Goal: Transaction & Acquisition: Purchase product/service

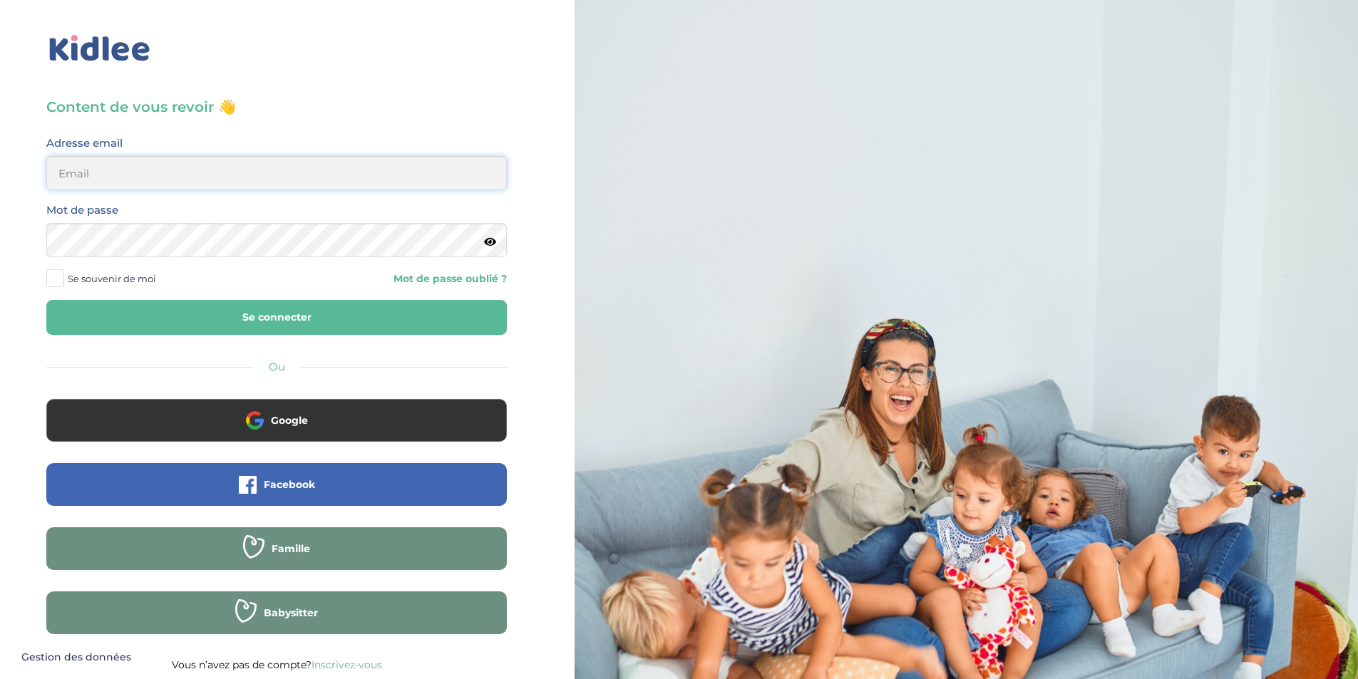
type input "[EMAIL_ADDRESS][DOMAIN_NAME]"
click at [275, 315] on button "Se connecter" at bounding box center [276, 317] width 461 height 35
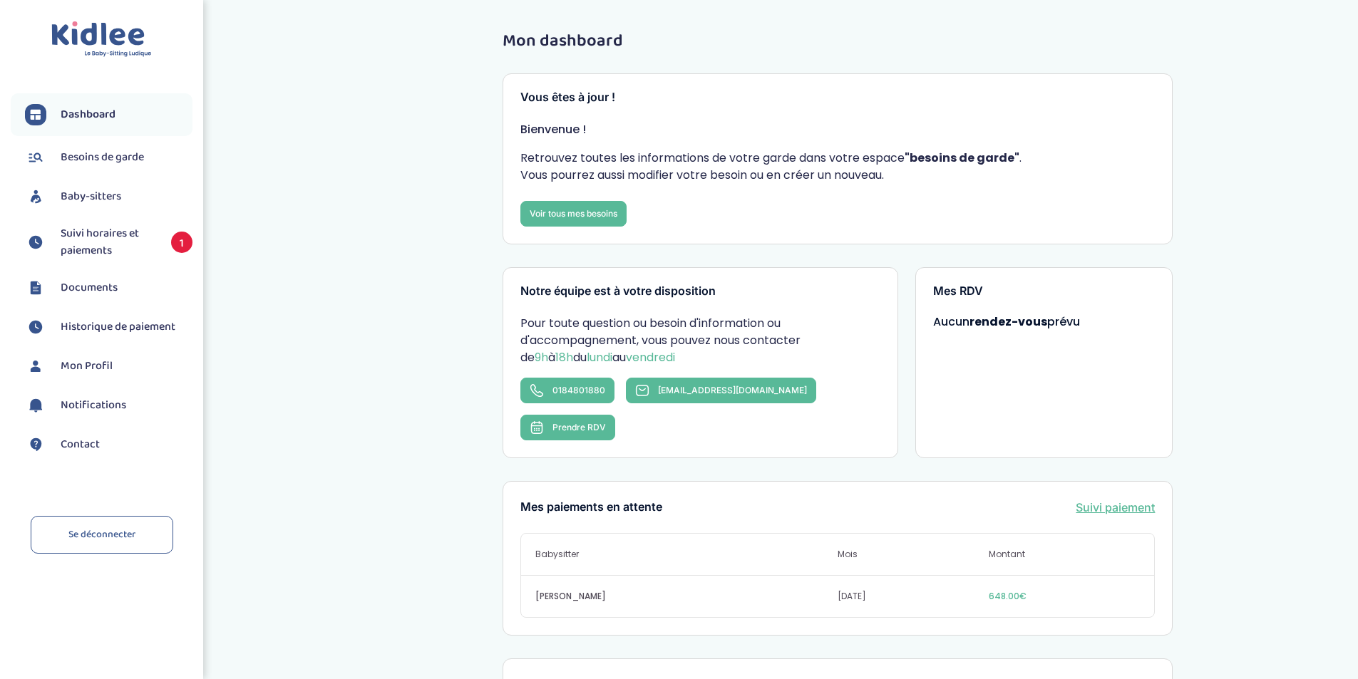
click at [126, 226] on span "Suivi horaires et paiements" at bounding box center [109, 242] width 96 height 34
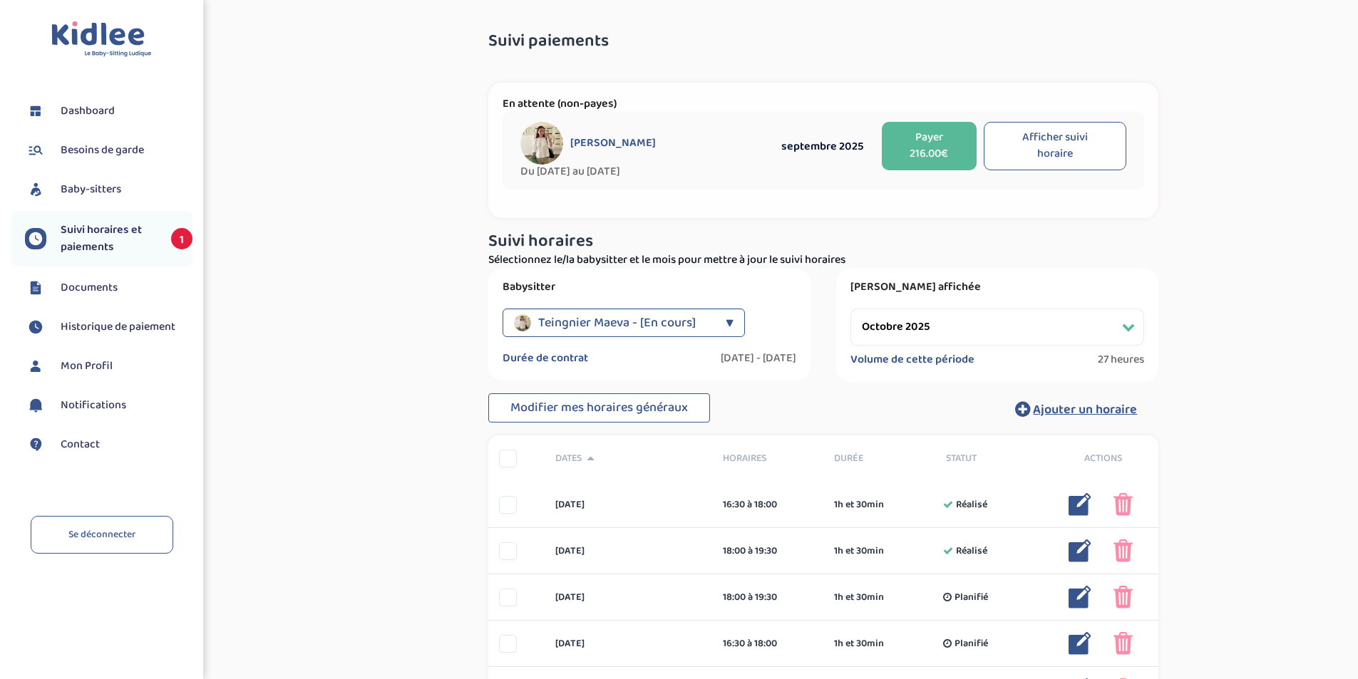
click at [945, 319] on select "Filtrer par mois septembre 2025 octobre 2025 novembre 2025 décembre 2025 janvie…" at bounding box center [998, 327] width 294 height 37
select select "septembre 2025"
click at [851, 309] on select "Filtrer par mois septembre 2025 octobre 2025 novembre 2025 décembre 2025 janvie…" at bounding box center [998, 327] width 294 height 37
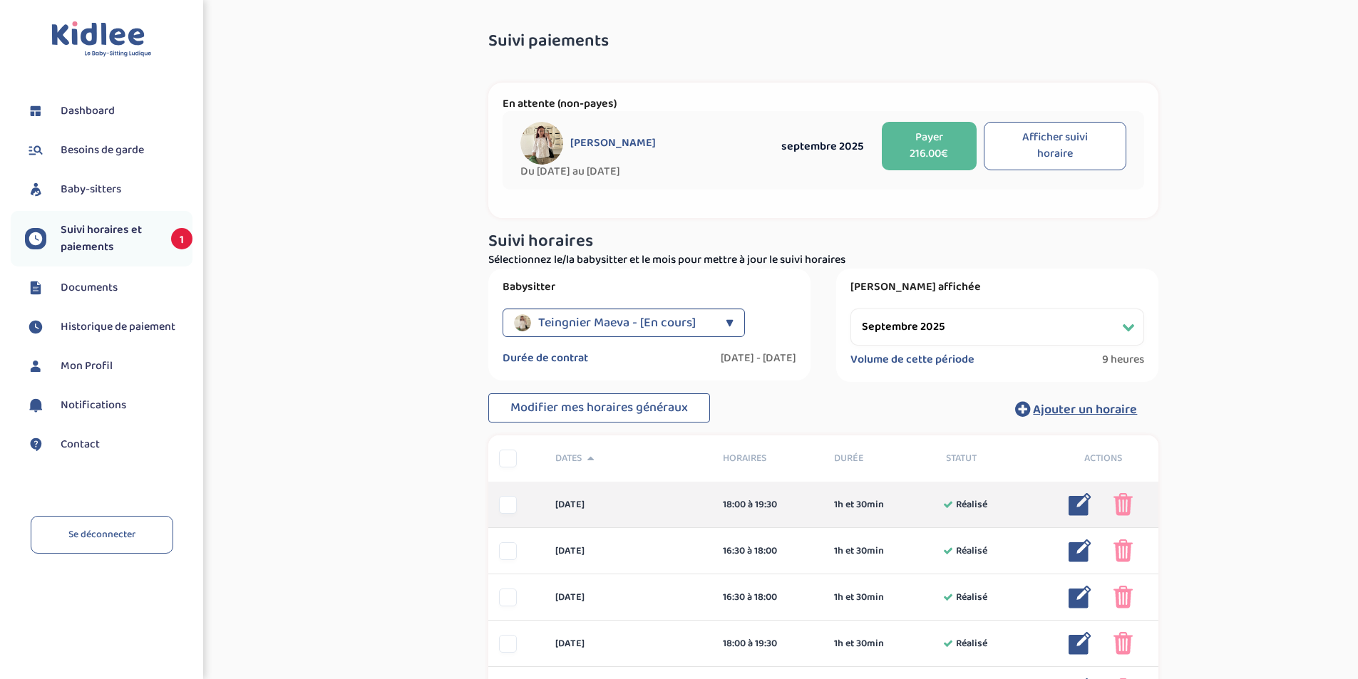
click at [1084, 505] on img at bounding box center [1080, 504] width 23 height 23
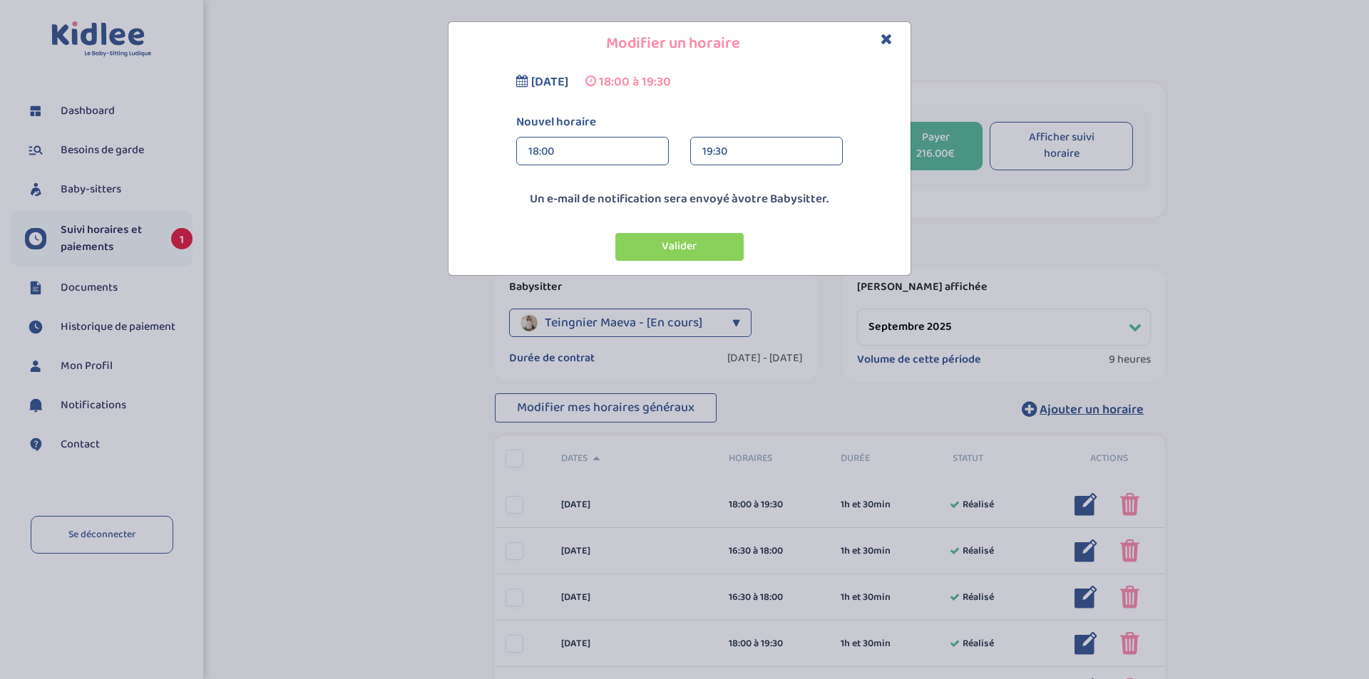
drag, startPoint x: 577, startPoint y: 156, endPoint x: 566, endPoint y: 151, distance: 12.5
click at [566, 151] on div "18:00" at bounding box center [592, 152] width 128 height 29
click at [580, 195] on div "18:15" at bounding box center [592, 205] width 151 height 36
click at [741, 146] on div "19:30" at bounding box center [766, 152] width 128 height 29
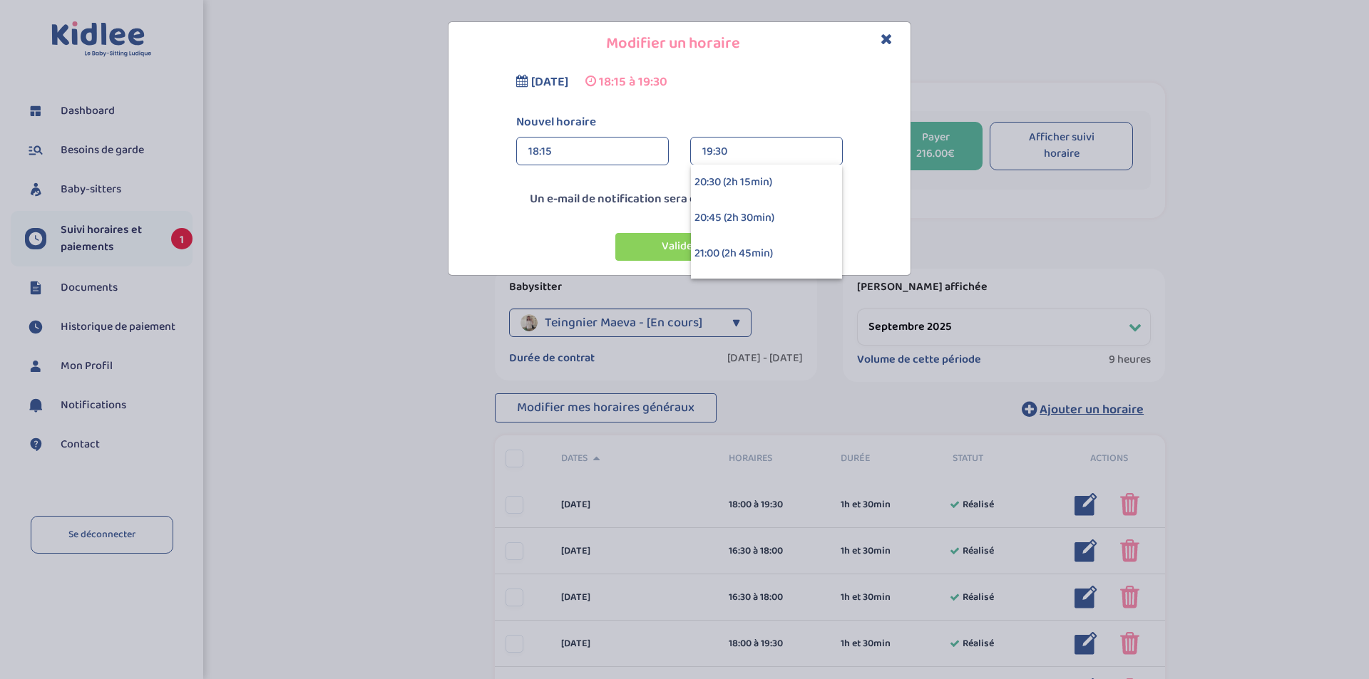
scroll to position [314, 0]
click at [842, 273] on div "lundi 22 septembre 2025 18:15 à 19:30 Nouvel horaire 18:15 18:15 00:00 00:15 00…" at bounding box center [679, 171] width 462 height 210
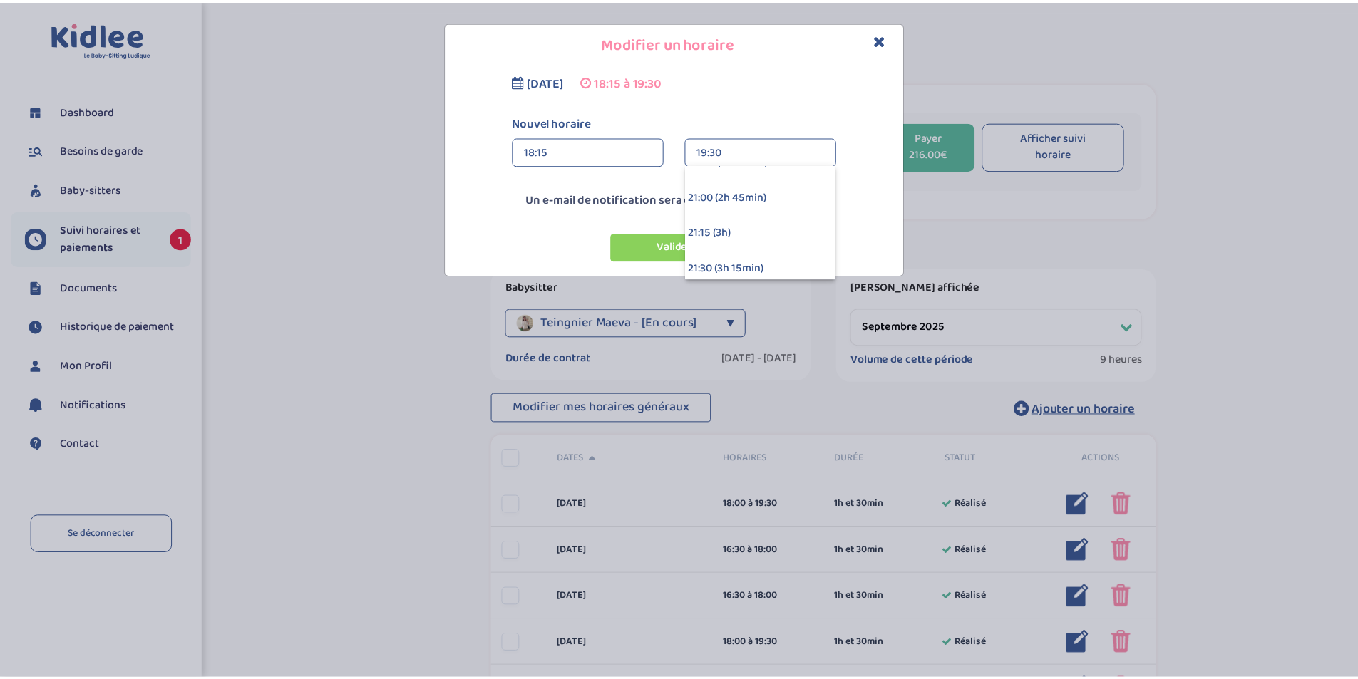
scroll to position [371, 0]
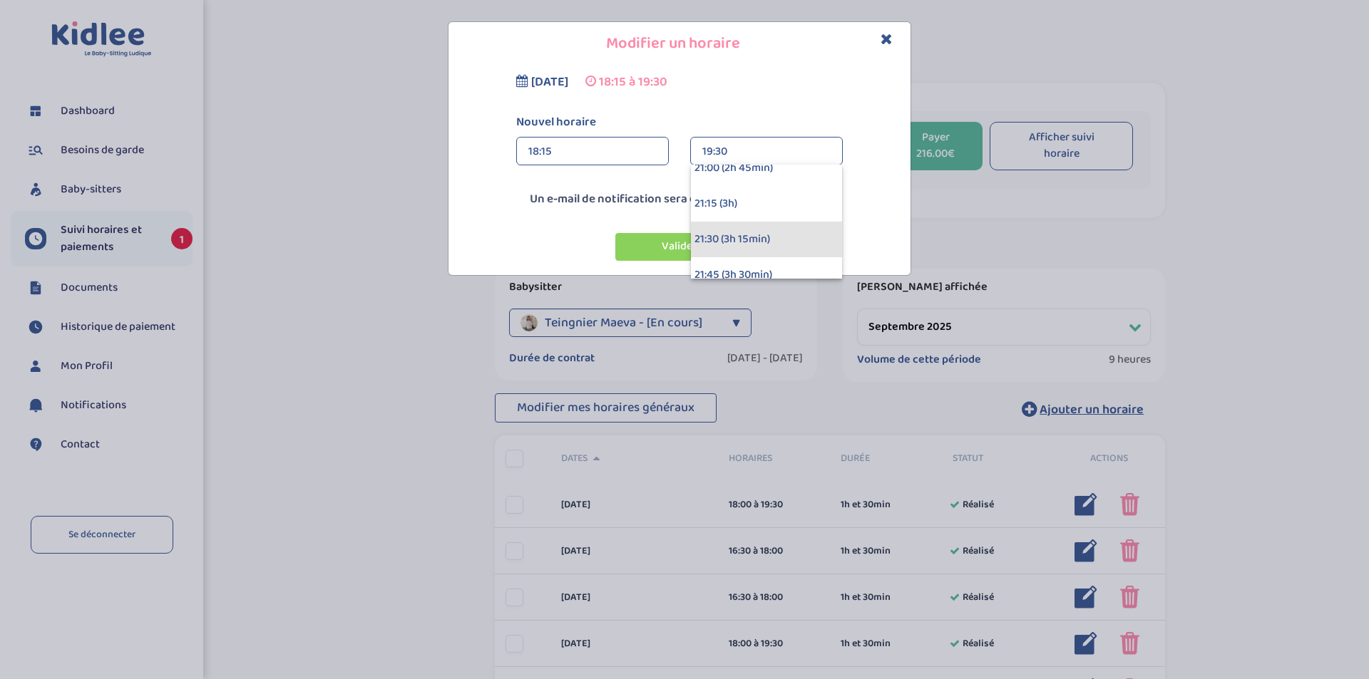
click at [766, 242] on div "21:30 (3h 15min)" at bounding box center [766, 240] width 151 height 36
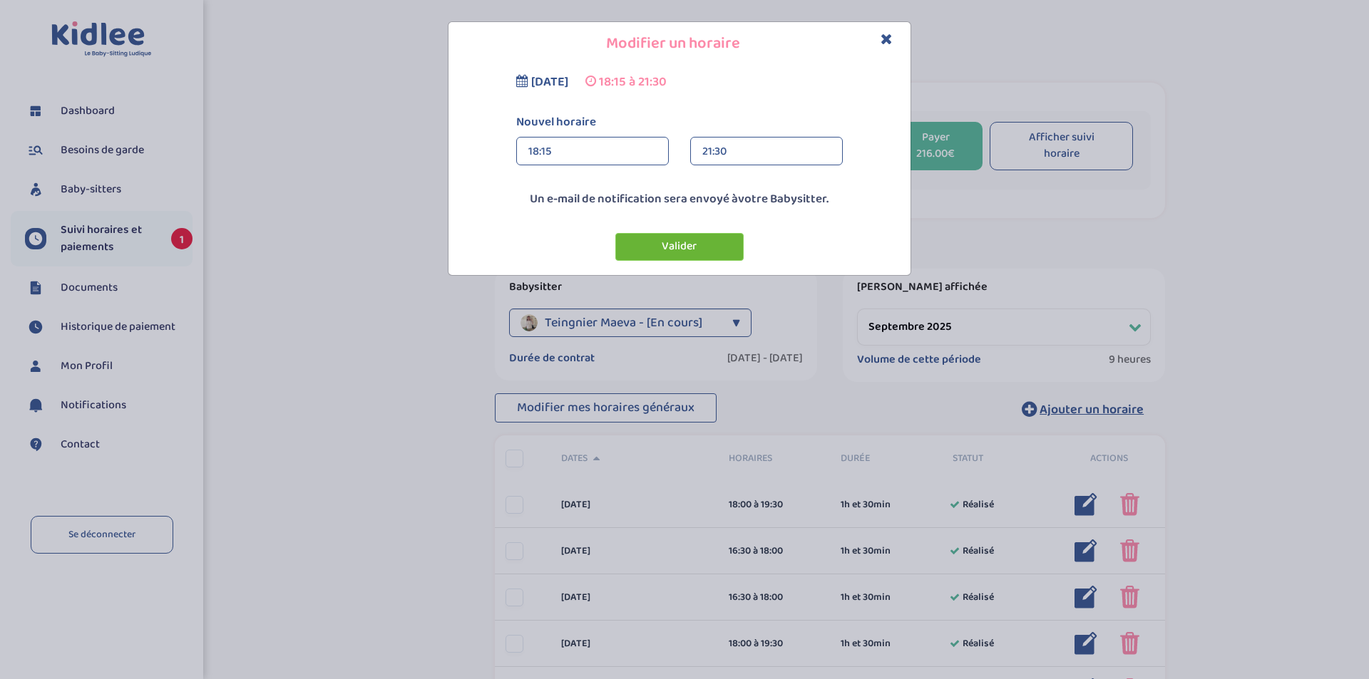
click at [695, 238] on button "Valider" at bounding box center [679, 247] width 128 height 28
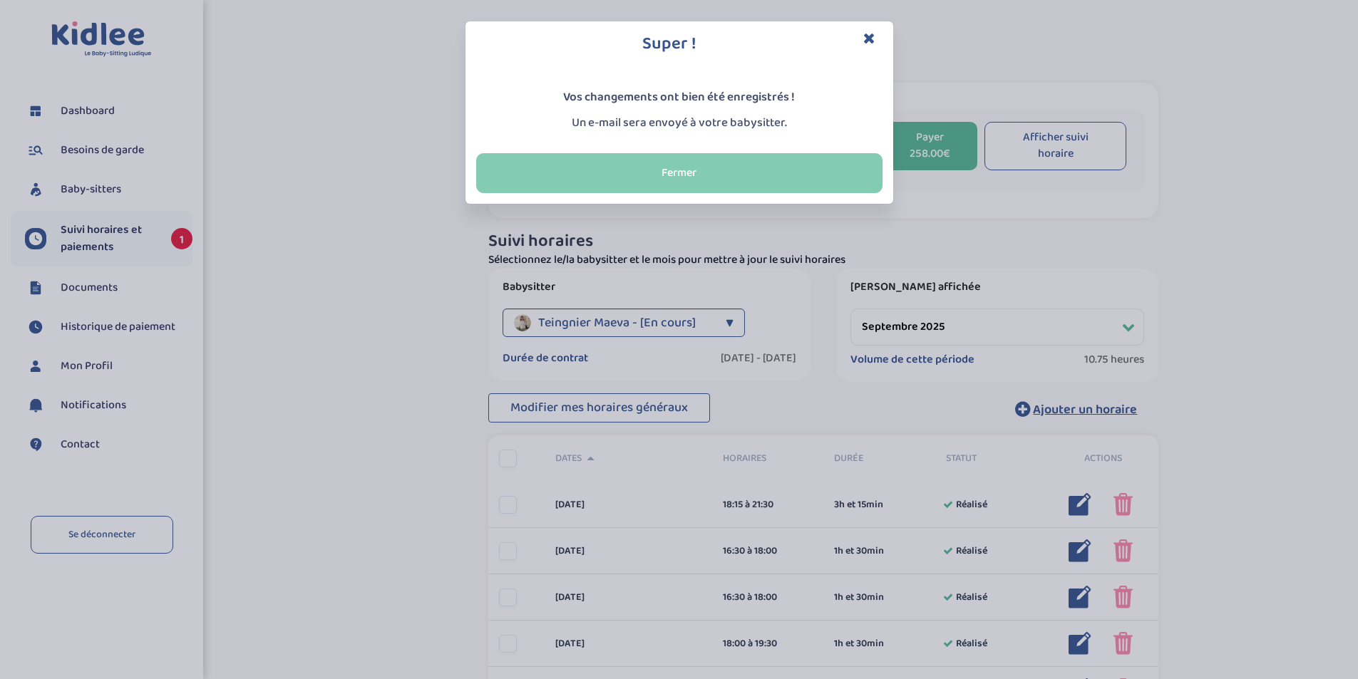
click at [764, 153] on button "Fermer" at bounding box center [679, 173] width 406 height 40
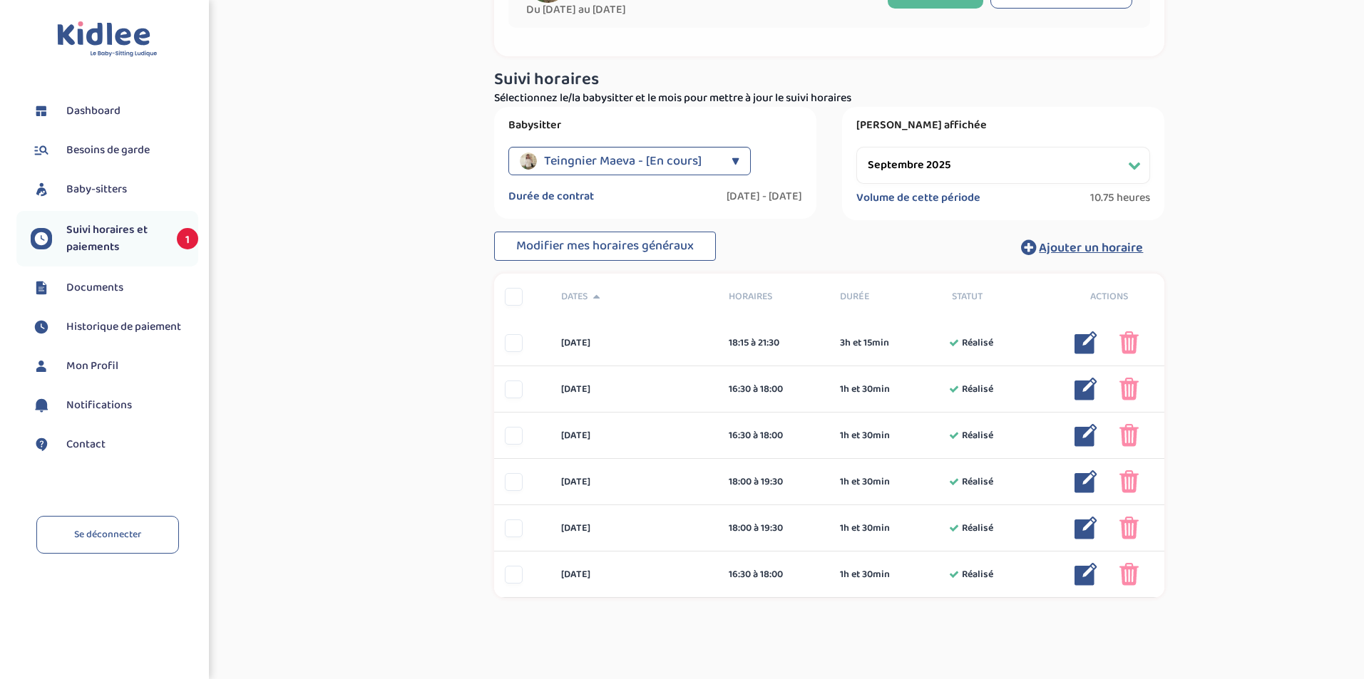
scroll to position [170, 0]
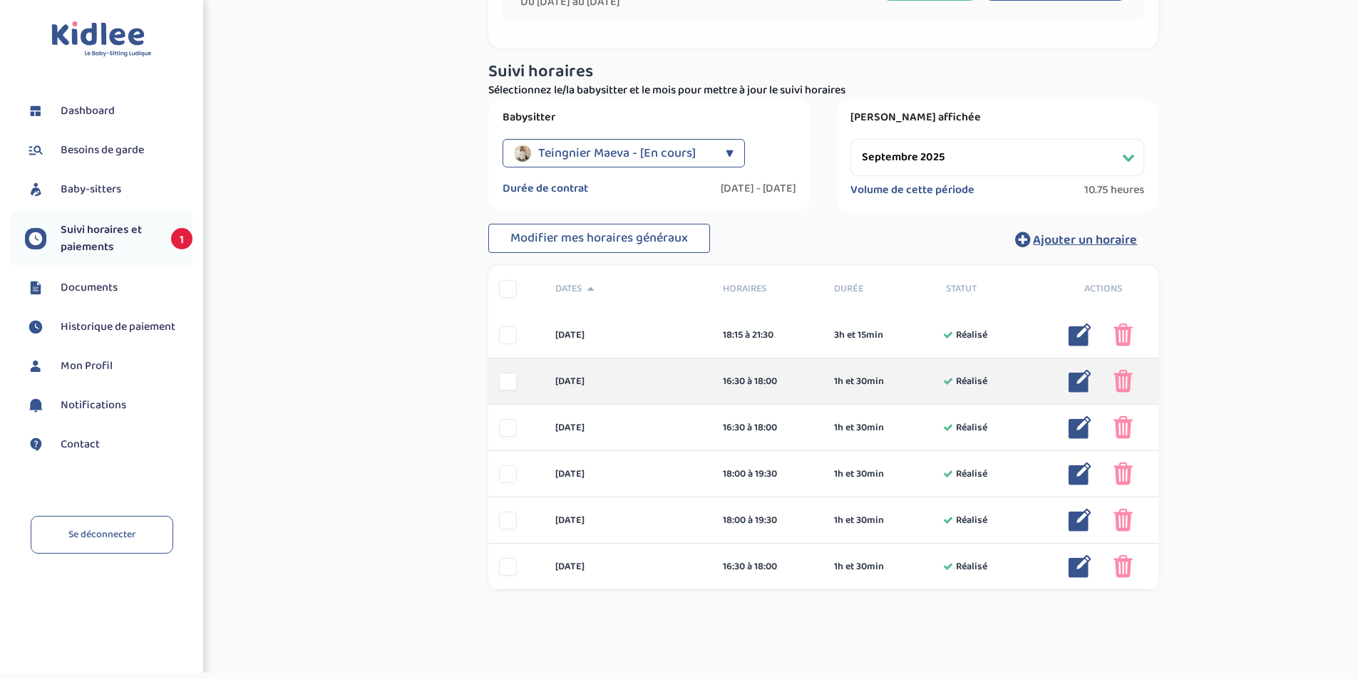
click at [510, 385] on div at bounding box center [508, 382] width 18 height 18
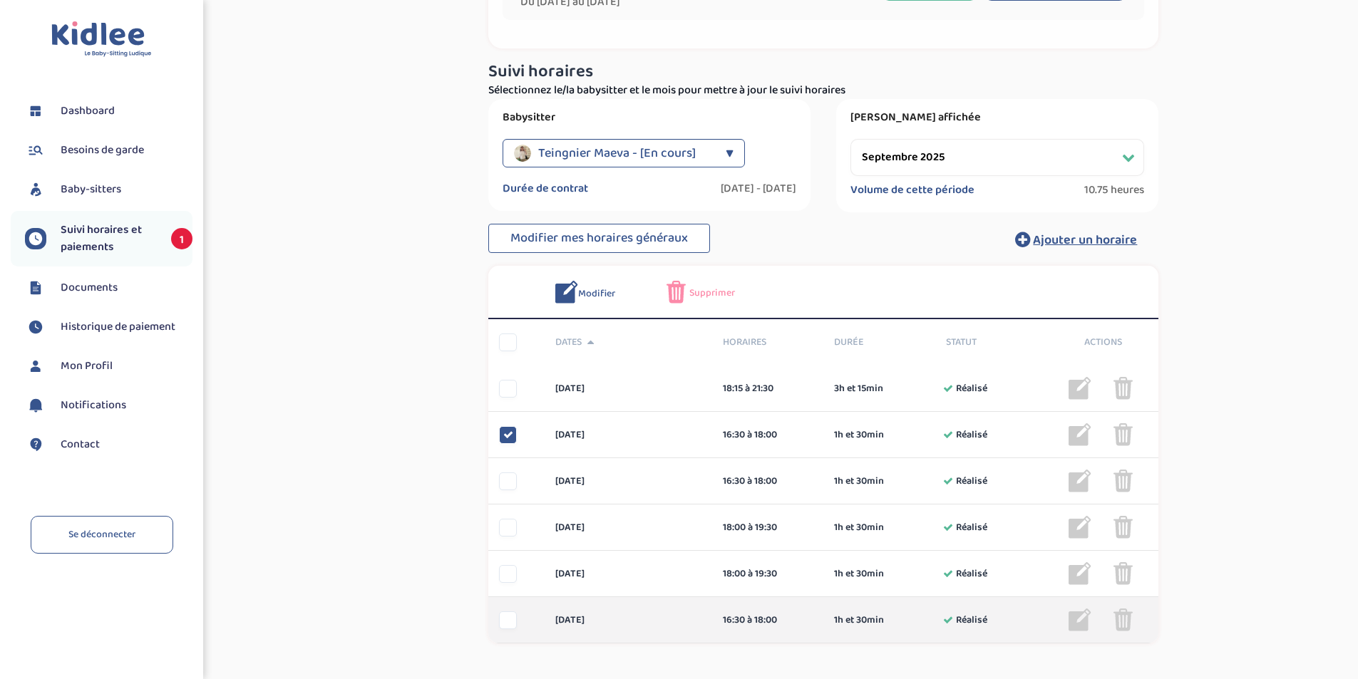
click at [510, 620] on div at bounding box center [508, 621] width 18 height 18
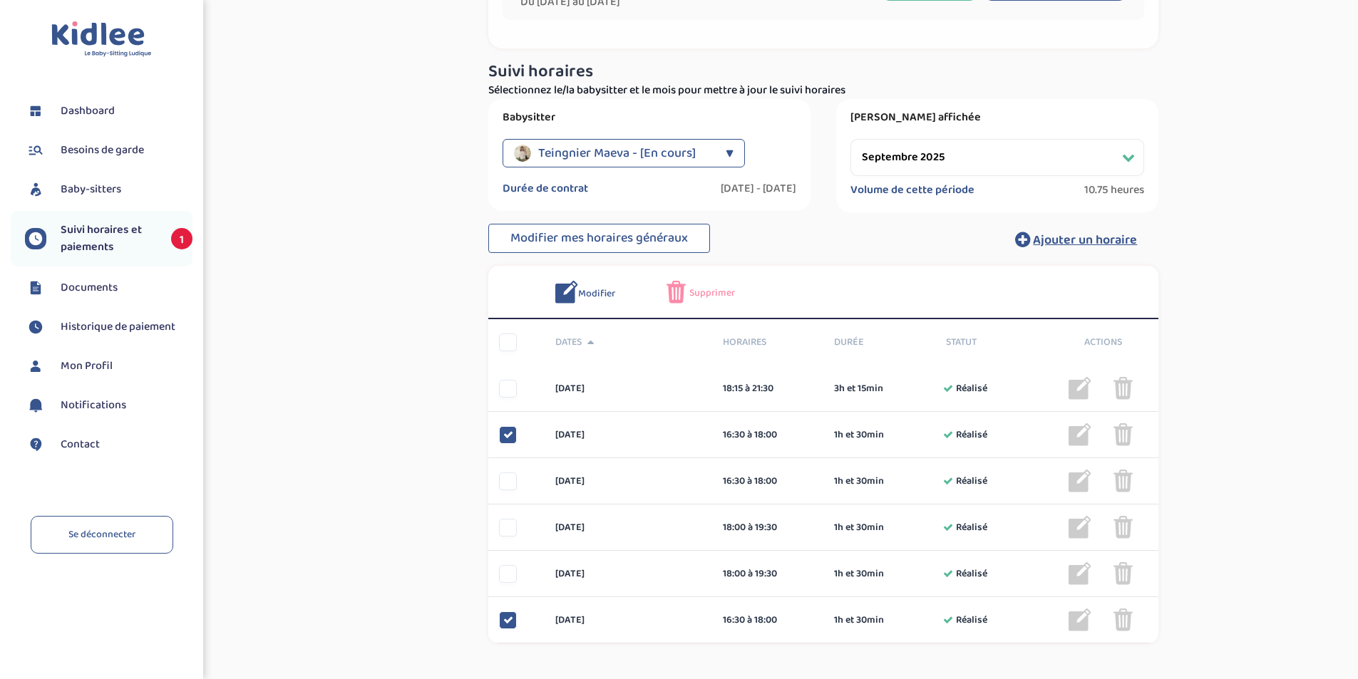
click at [699, 297] on span "Supprimer" at bounding box center [712, 293] width 46 height 15
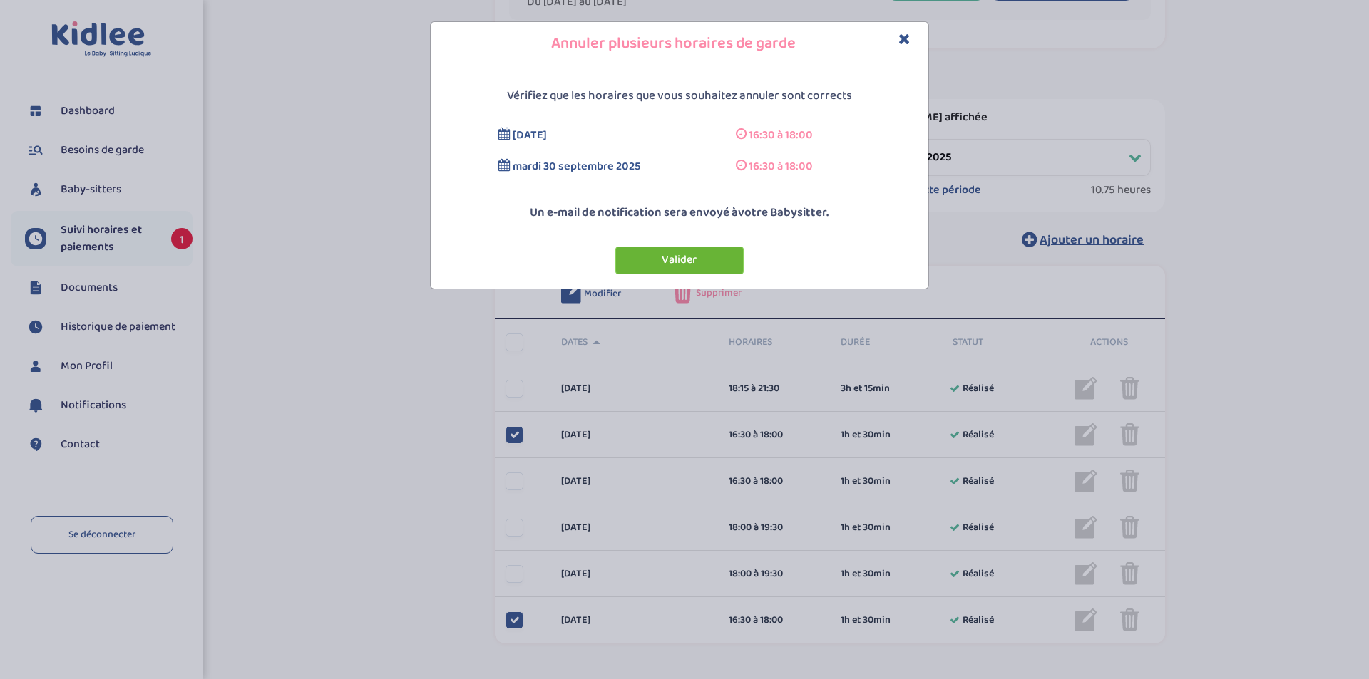
click at [673, 263] on button "Valider" at bounding box center [679, 261] width 128 height 28
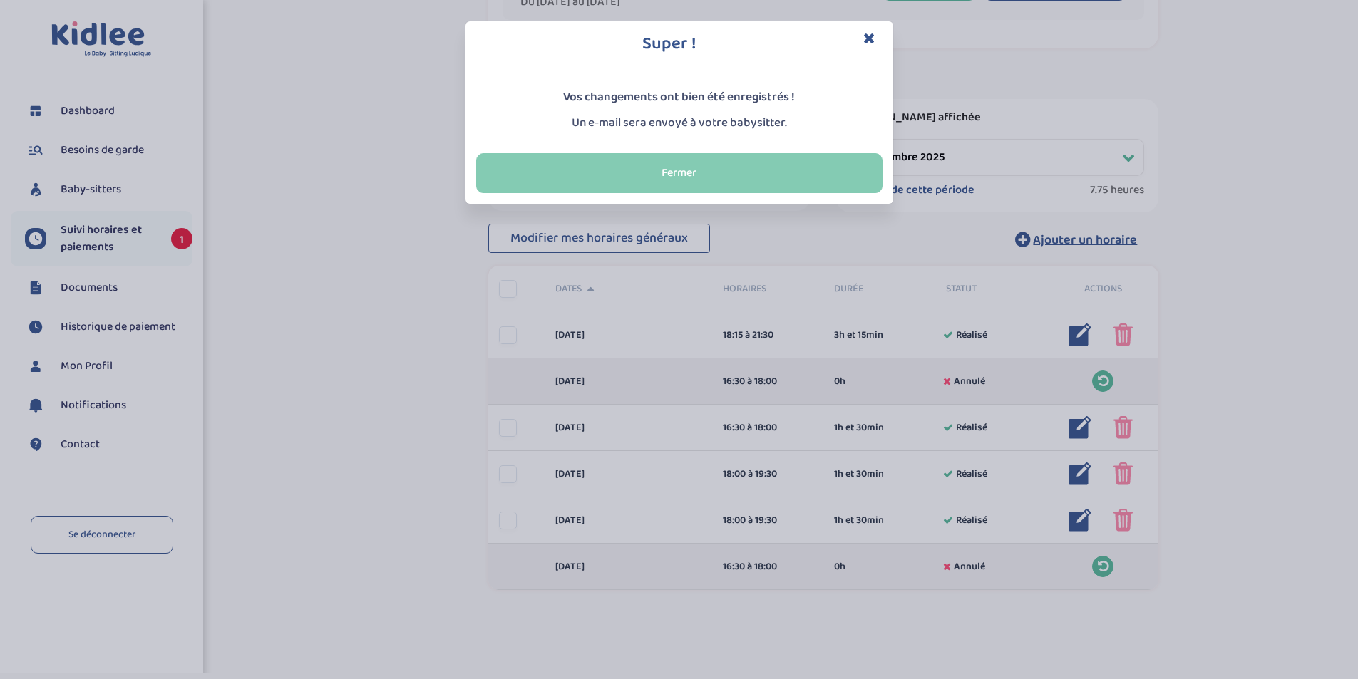
click at [672, 192] on button "Fermer" at bounding box center [679, 173] width 406 height 40
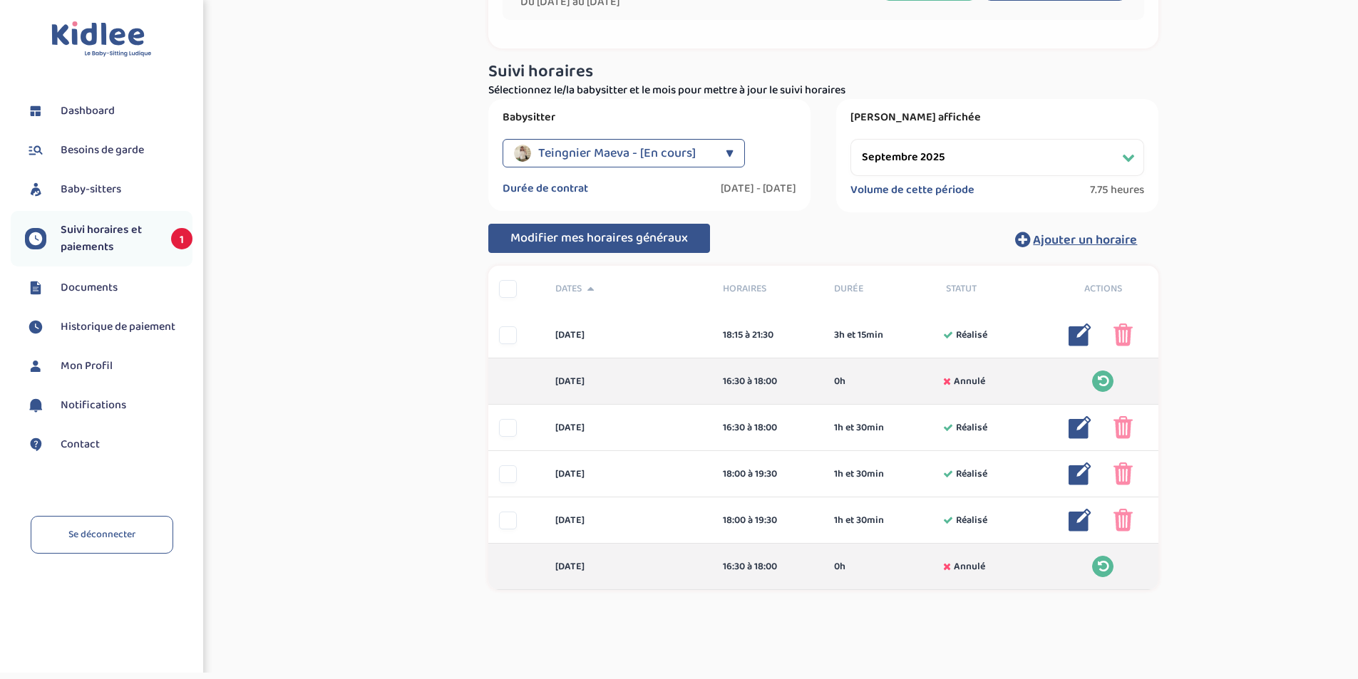
click at [584, 234] on span "Modifier mes horaires généraux" at bounding box center [599, 238] width 178 height 20
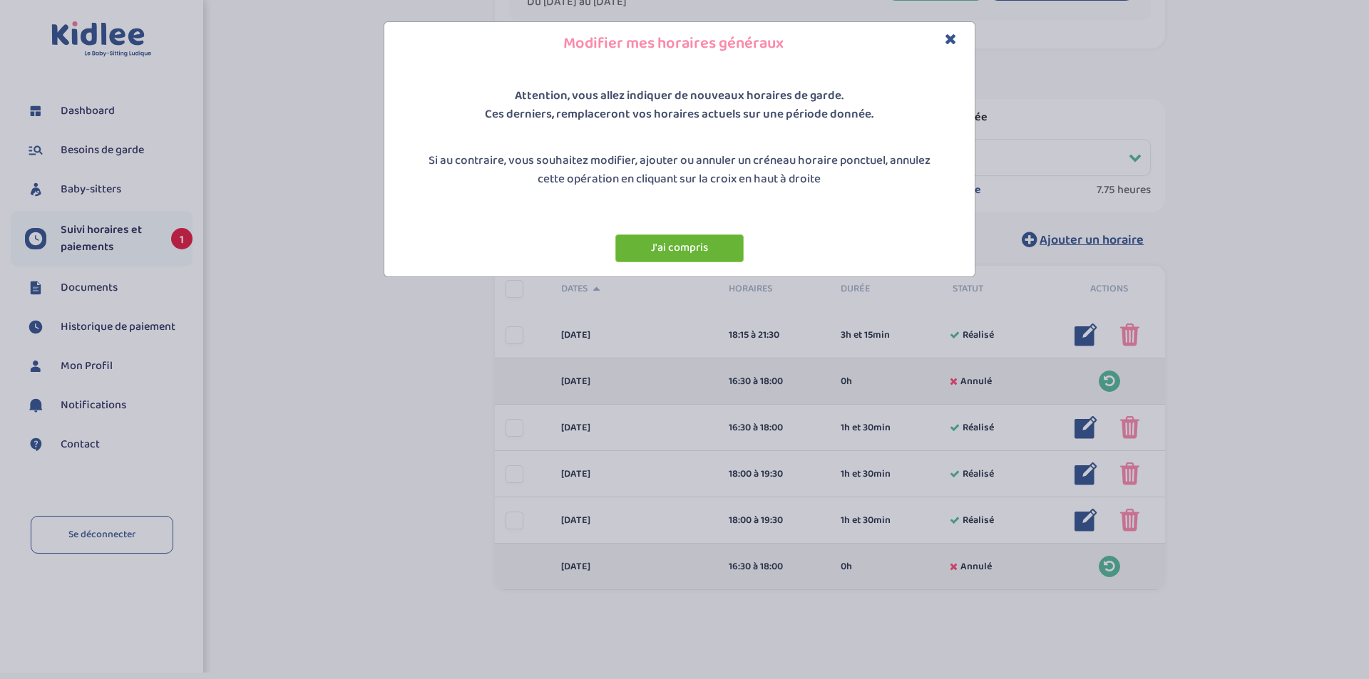
click at [690, 246] on button "J'ai compris" at bounding box center [679, 249] width 128 height 28
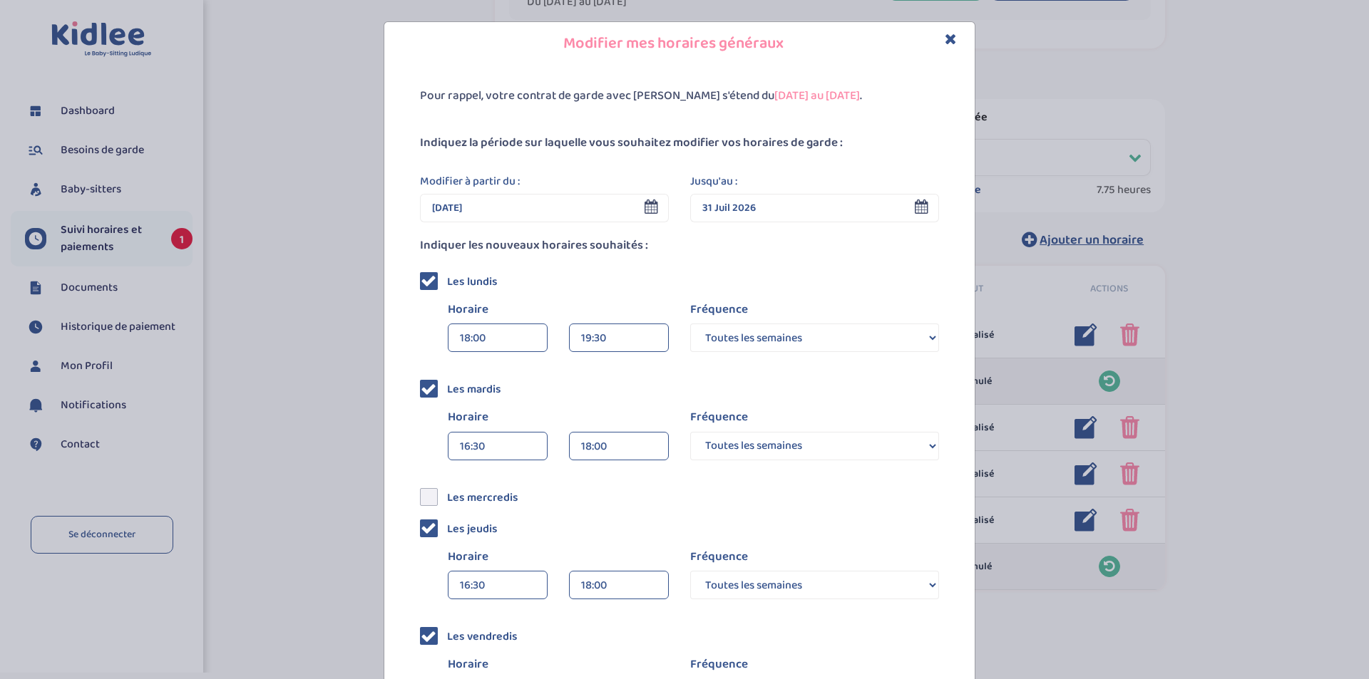
click at [492, 335] on div "18:00" at bounding box center [498, 338] width 76 height 29
click at [468, 410] on div "18:15" at bounding box center [497, 406] width 98 height 36
click at [426, 503] on span at bounding box center [429, 497] width 18 height 18
click at [445, 491] on input "checkbox" at bounding box center [445, 491] width 0 height 0
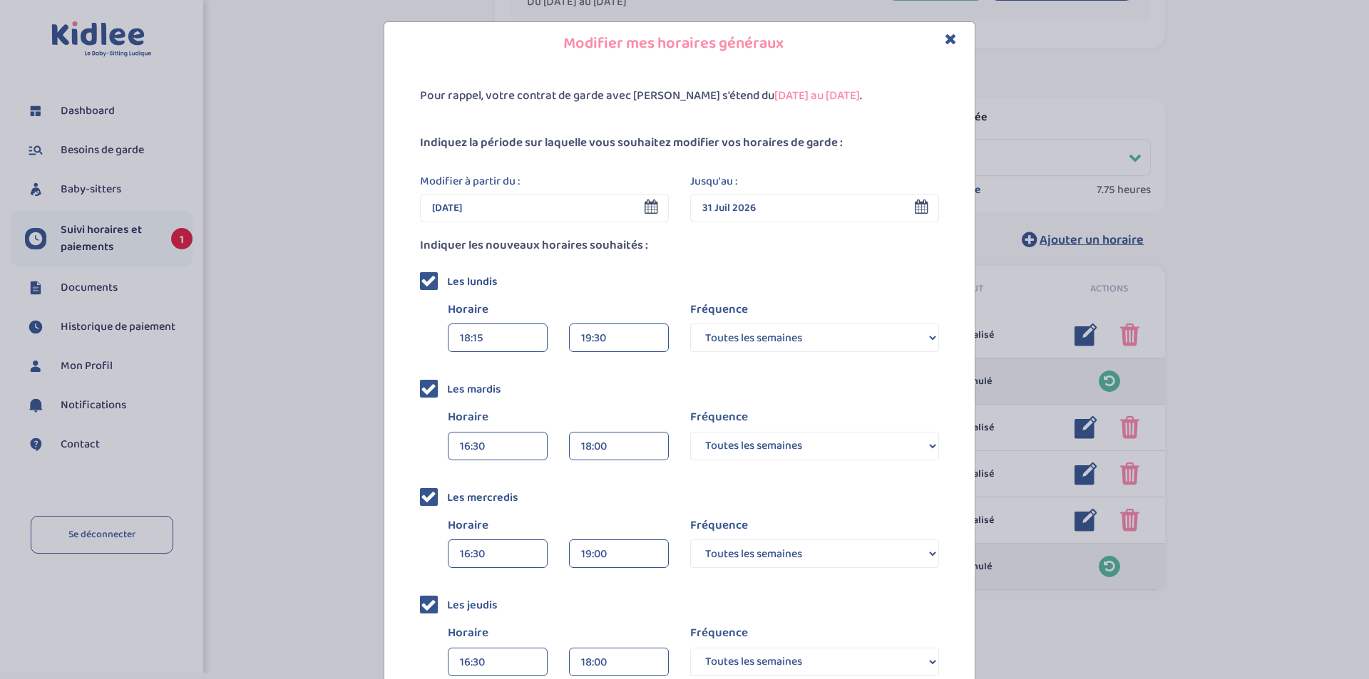
click at [485, 558] on div "16:30" at bounding box center [498, 554] width 76 height 29
click at [483, 638] on div "17:15" at bounding box center [497, 634] width 98 height 36
click at [626, 555] on div "19:00" at bounding box center [619, 554] width 76 height 29
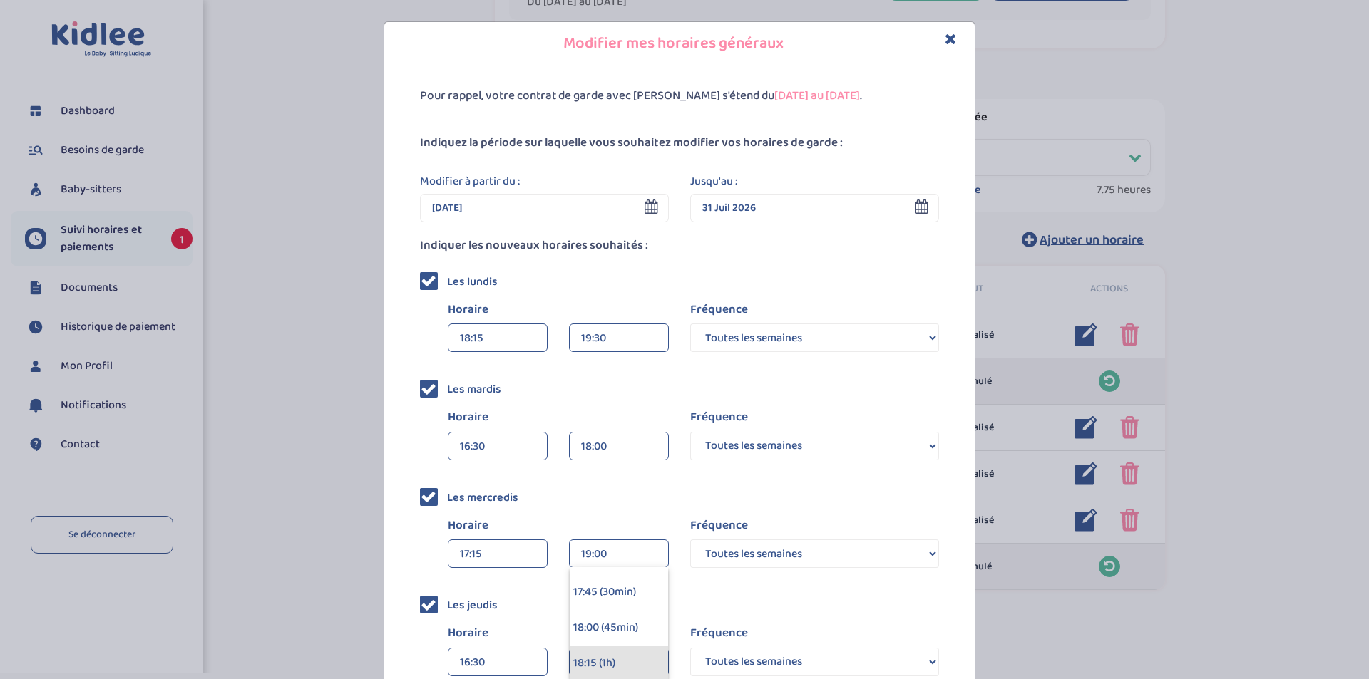
click at [626, 652] on div "18:15 (1h)" at bounding box center [619, 664] width 98 height 36
click at [498, 660] on div "16:30" at bounding box center [498, 663] width 76 height 29
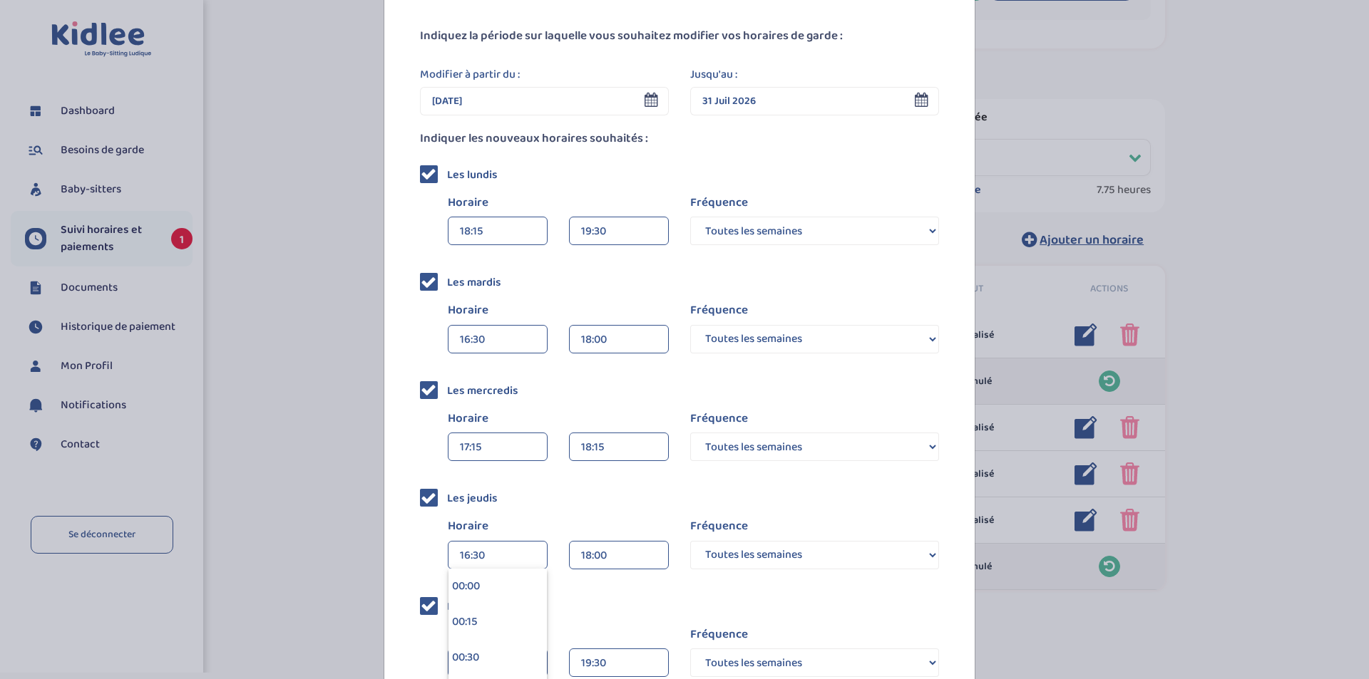
scroll to position [111, 0]
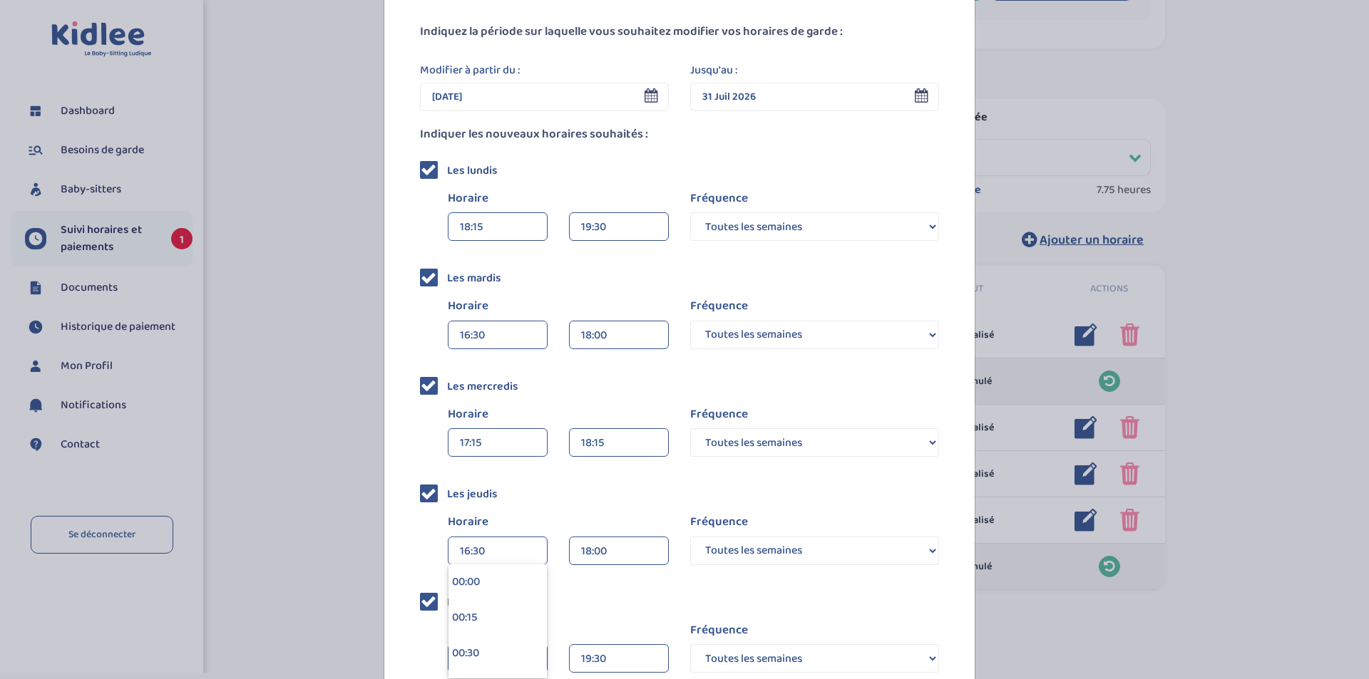
click at [500, 553] on div "16:30" at bounding box center [498, 552] width 76 height 29
click at [508, 558] on div "16:30" at bounding box center [498, 552] width 76 height 29
click at [496, 595] on div "17:00" at bounding box center [497, 595] width 98 height 36
click at [611, 555] on div "18:00" at bounding box center [619, 552] width 76 height 29
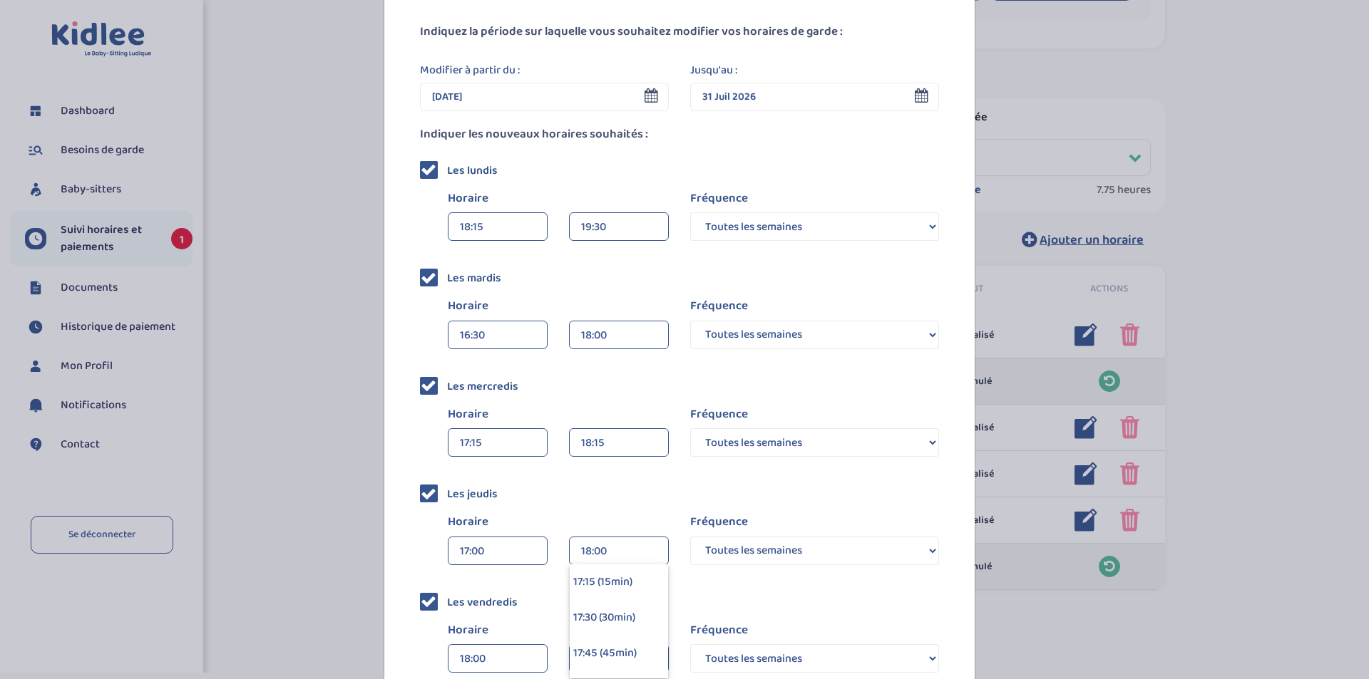
click at [646, 500] on div "Les jeudis Horaire 17:00 00:00 00:15 00:30 00:45 01:00 01:15 01:30 01:45 18:00 …" at bounding box center [679, 525] width 519 height 87
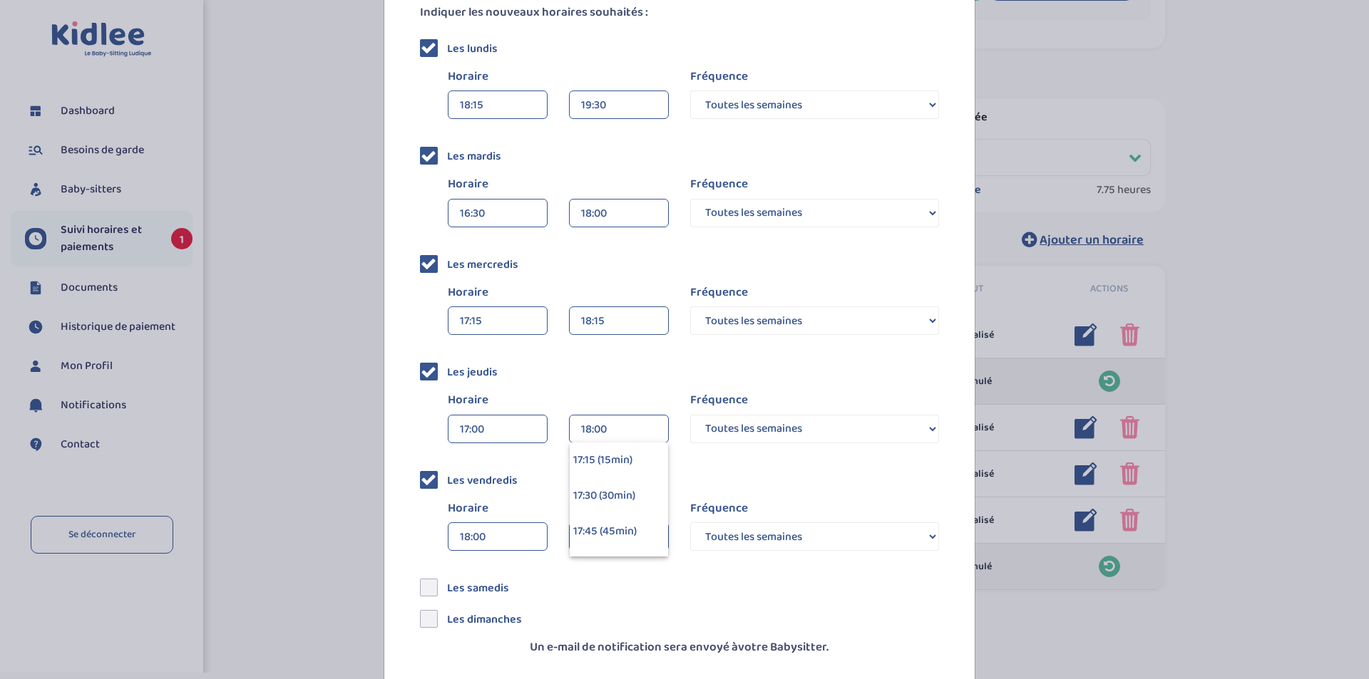
scroll to position [300, 0]
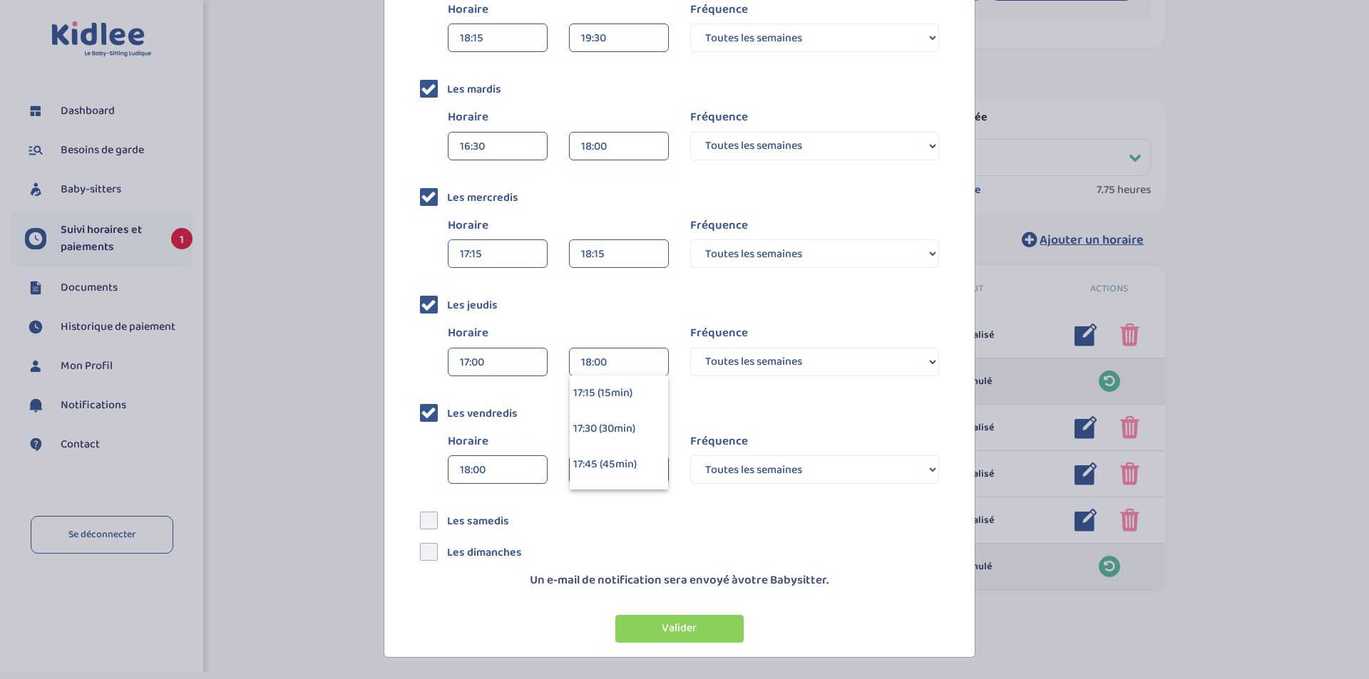
click at [417, 436] on div "Horaire 18:00 00:00 00:15 00:30 00:45 01:00 01:15 01:30 01:45 19:30" at bounding box center [544, 461] width 270 height 56
click at [425, 414] on icon at bounding box center [429, 413] width 16 height 16
click at [445, 407] on input "checkbox" at bounding box center [445, 407] width 0 height 0
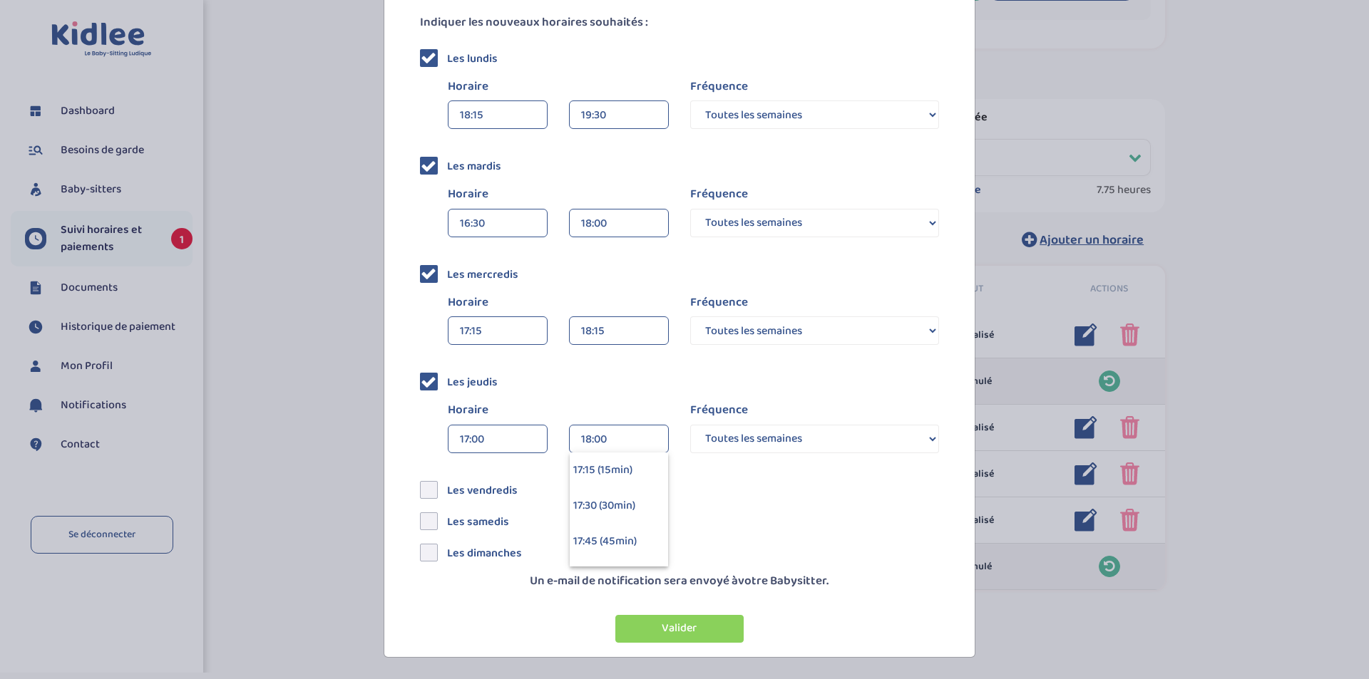
click at [426, 450] on div "Horaire 17:00 00:00 00:15 00:30 00:45 01:00 01:15 01:30 01:45 18:00" at bounding box center [544, 429] width 270 height 56
click at [768, 520] on div "Les samedis" at bounding box center [679, 518] width 540 height 17
click at [503, 223] on div "16:30" at bounding box center [498, 224] width 76 height 29
click at [502, 256] on div "17:00" at bounding box center [497, 260] width 98 height 36
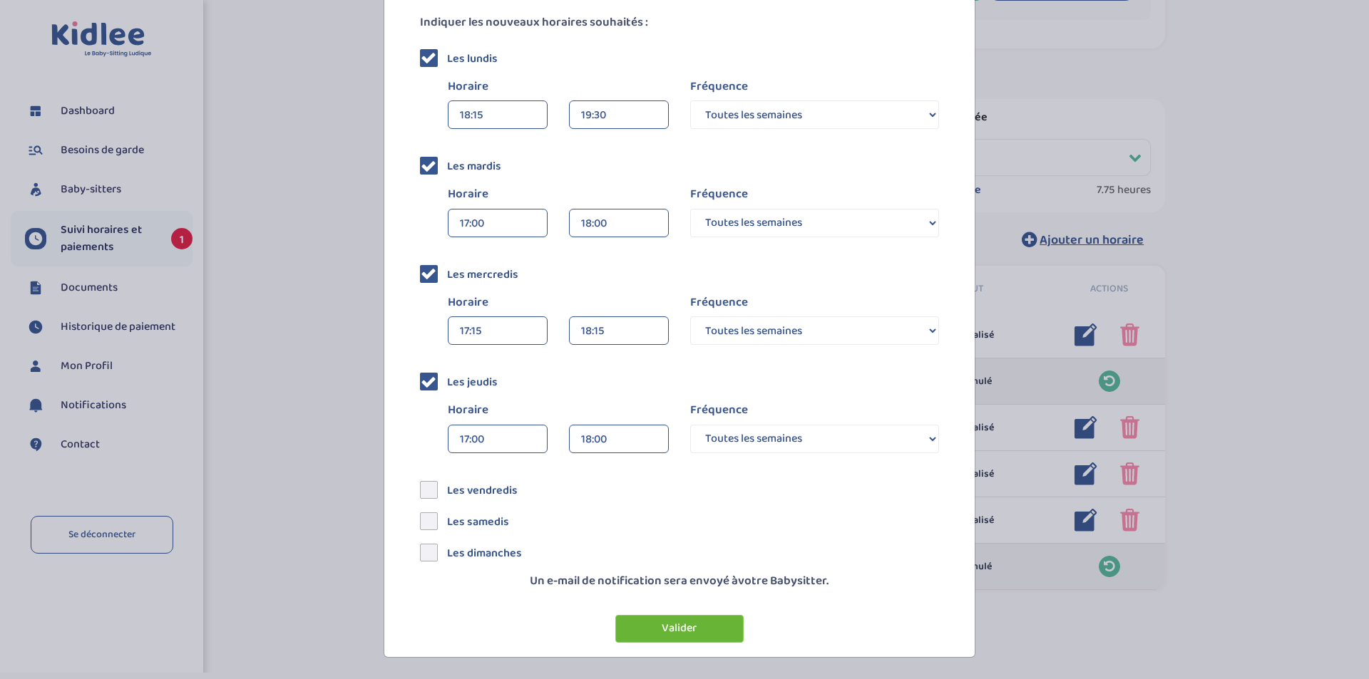
click at [679, 627] on button "Valider" at bounding box center [679, 629] width 128 height 28
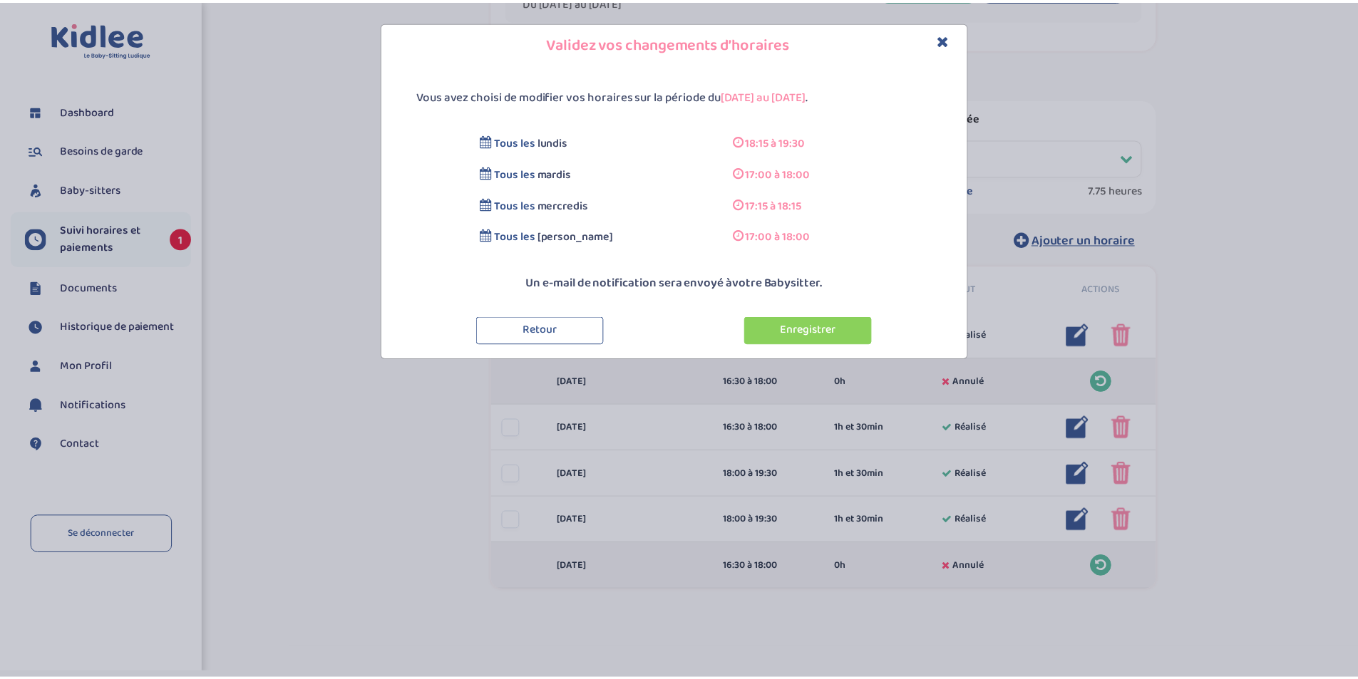
scroll to position [0, 0]
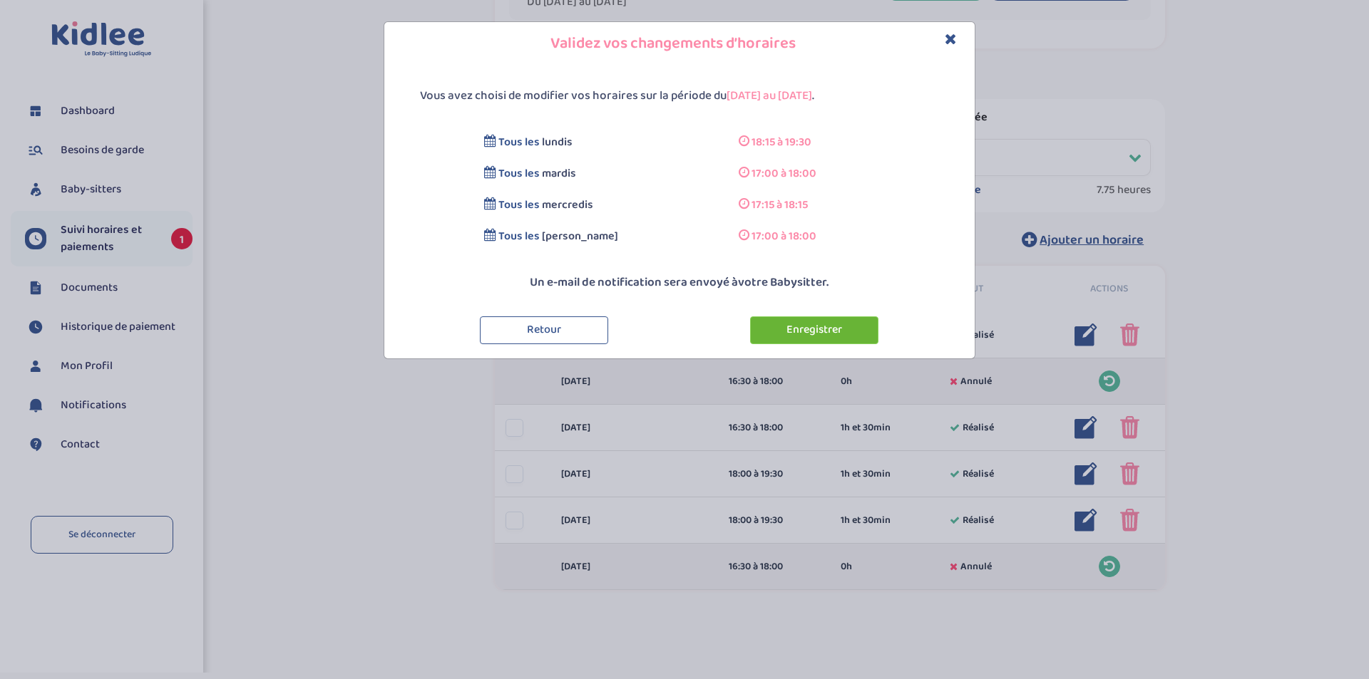
click at [802, 330] on button "Enregistrer" at bounding box center [814, 331] width 128 height 28
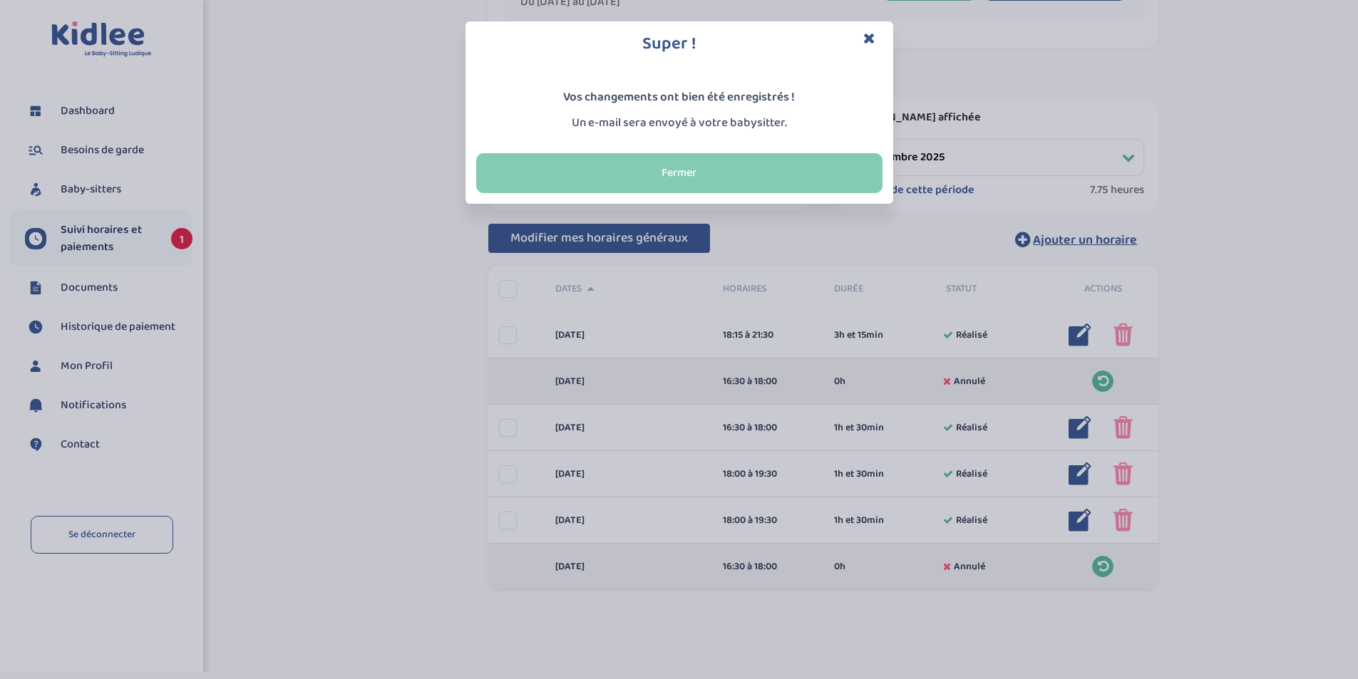
click at [751, 159] on button "Fermer" at bounding box center [679, 173] width 406 height 40
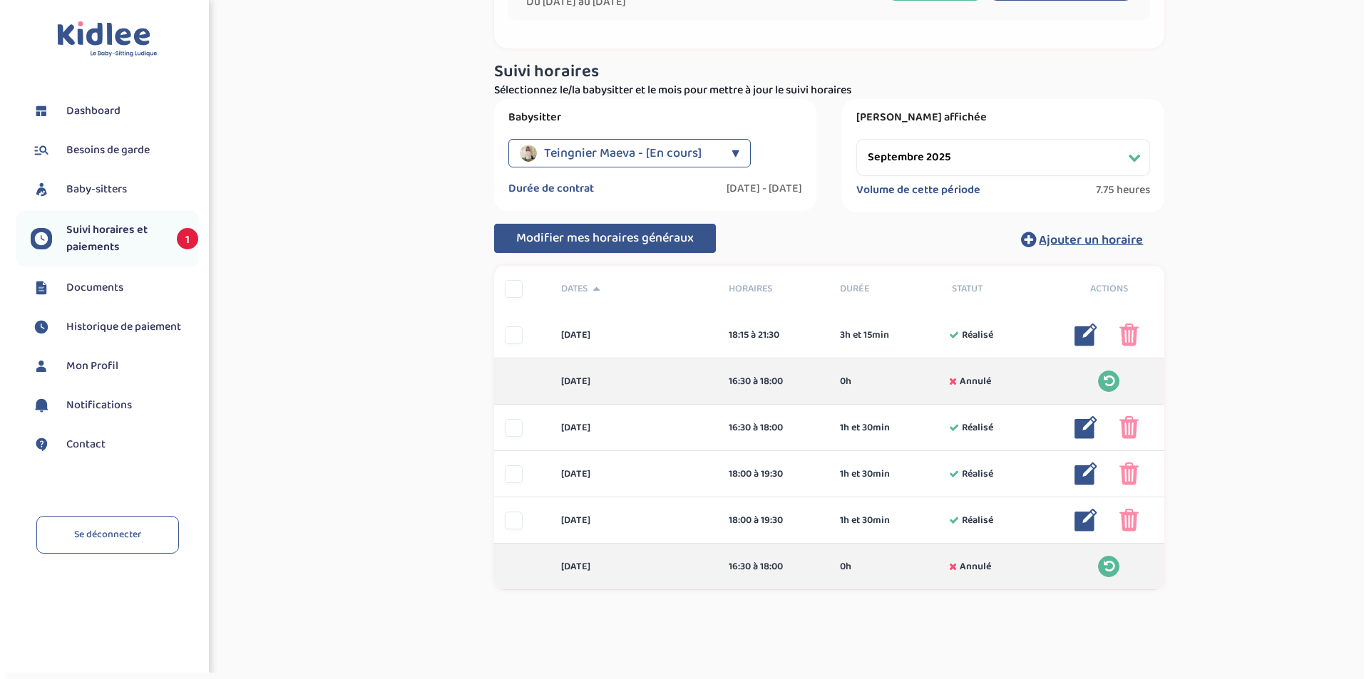
scroll to position [210, 0]
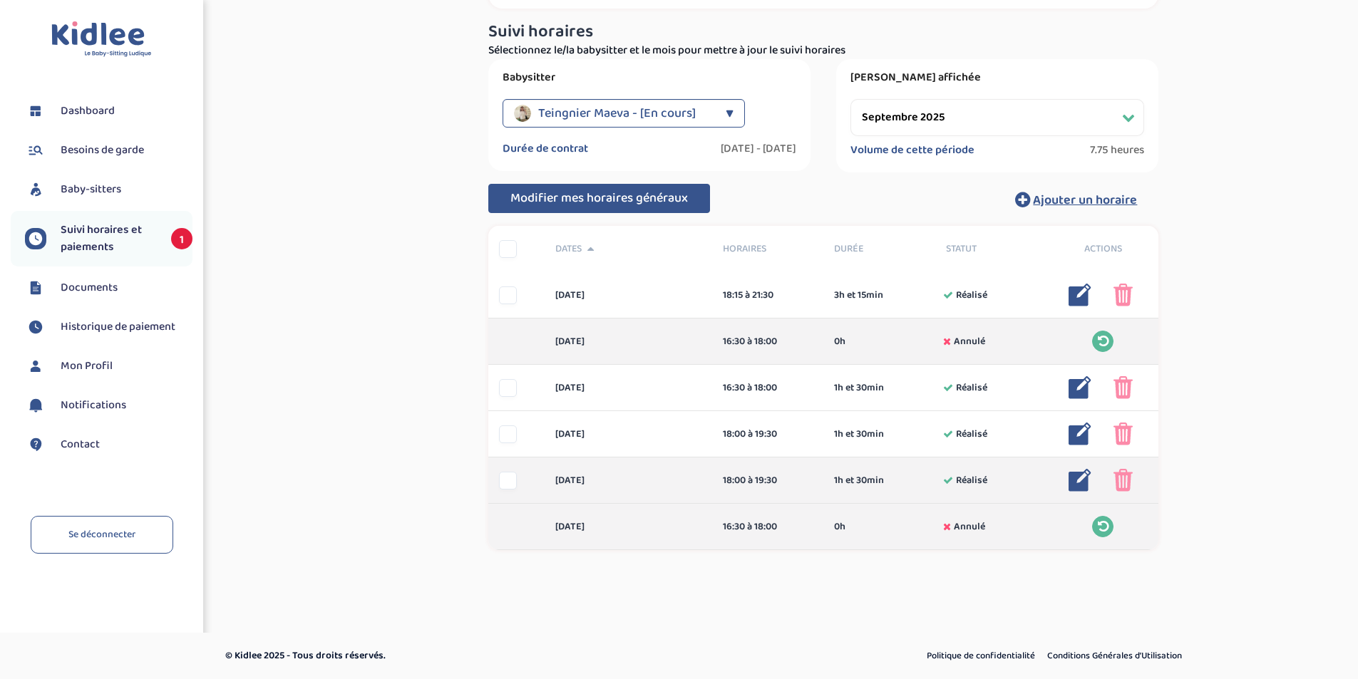
click at [1084, 482] on img at bounding box center [1080, 480] width 23 height 23
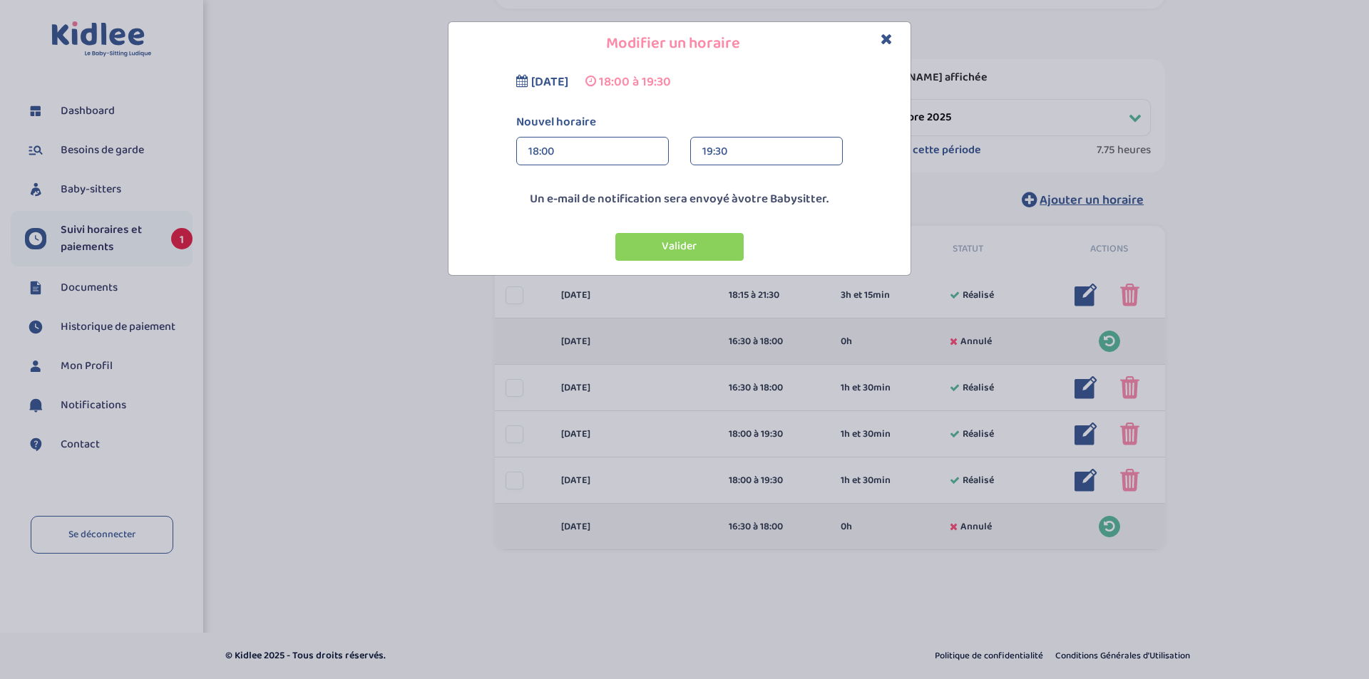
click at [569, 153] on div "18:00" at bounding box center [592, 152] width 128 height 29
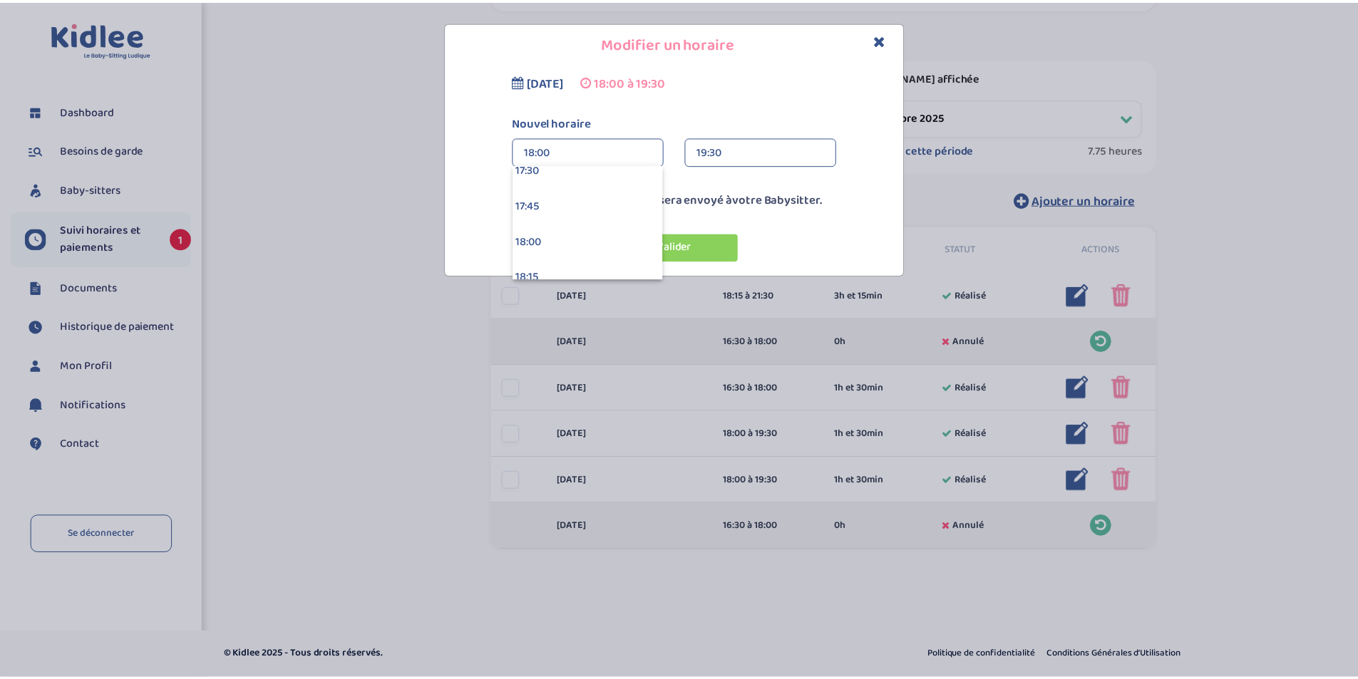
scroll to position [2495, 0]
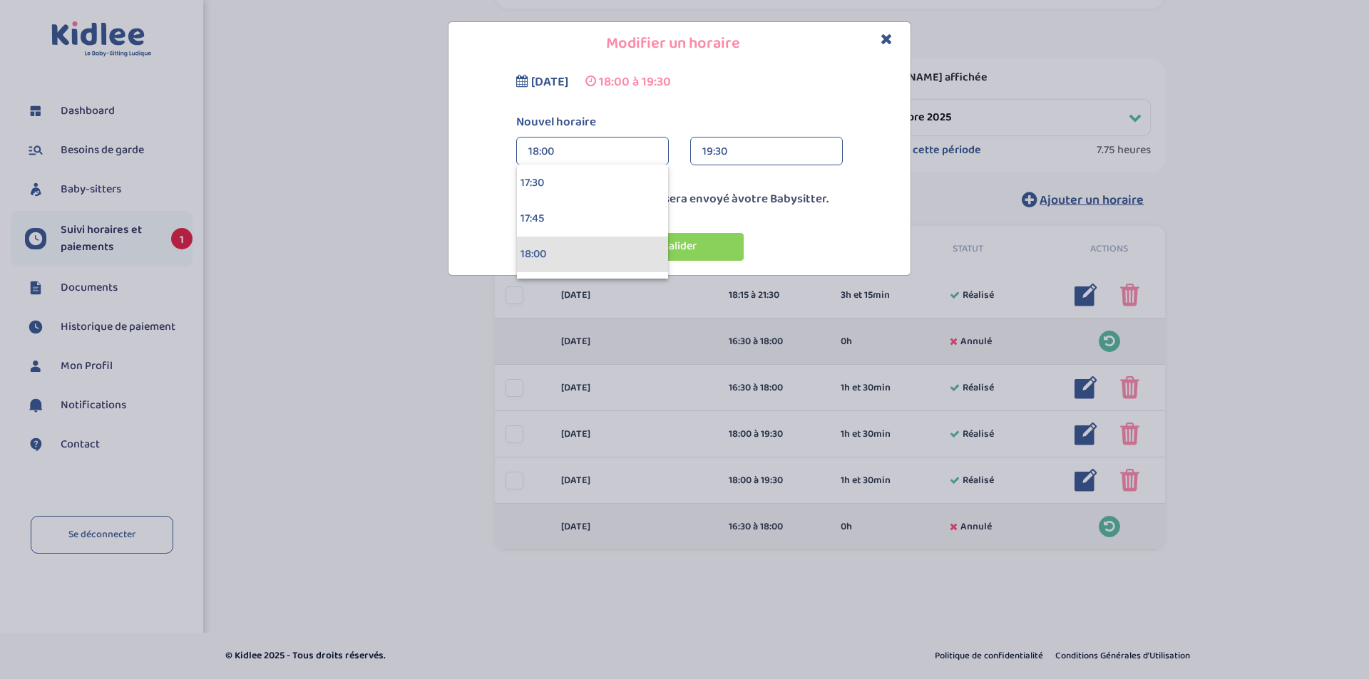
click at [595, 250] on div "18:00" at bounding box center [592, 255] width 151 height 36
click at [746, 148] on div "19:30" at bounding box center [766, 152] width 128 height 29
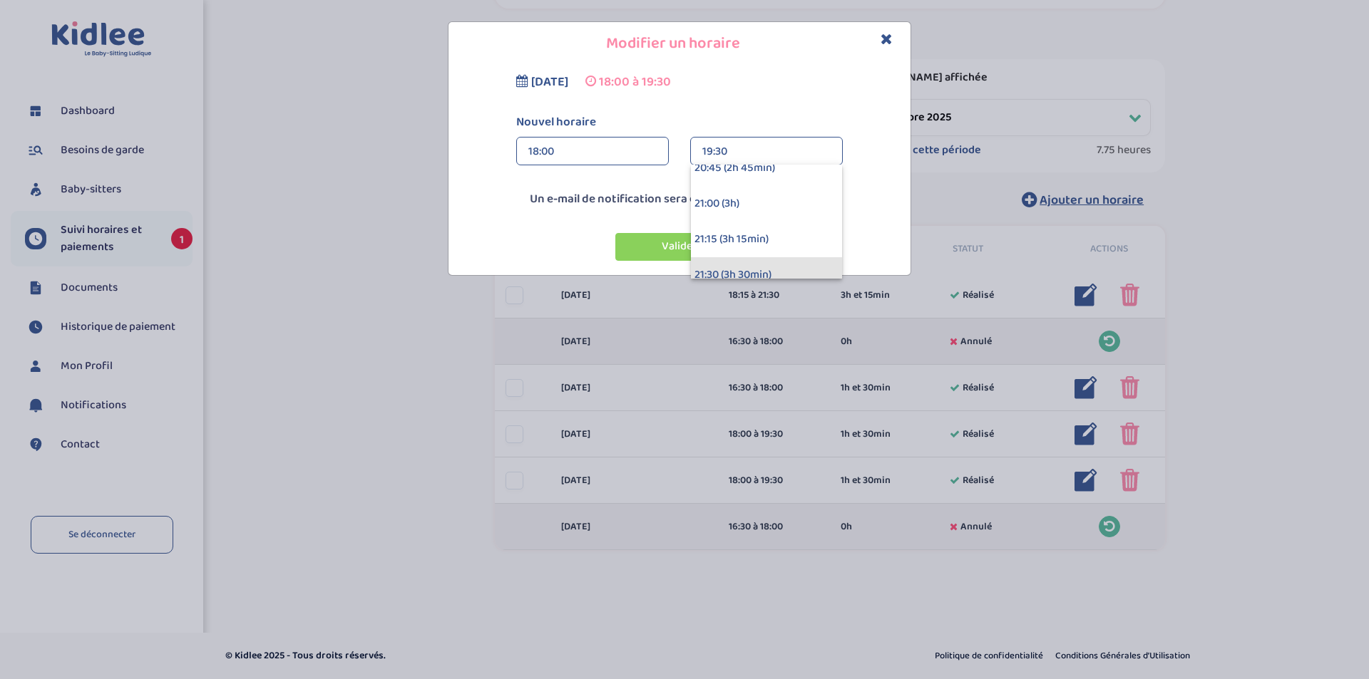
click at [754, 273] on div "21:30 (3h 30min)" at bounding box center [766, 275] width 151 height 36
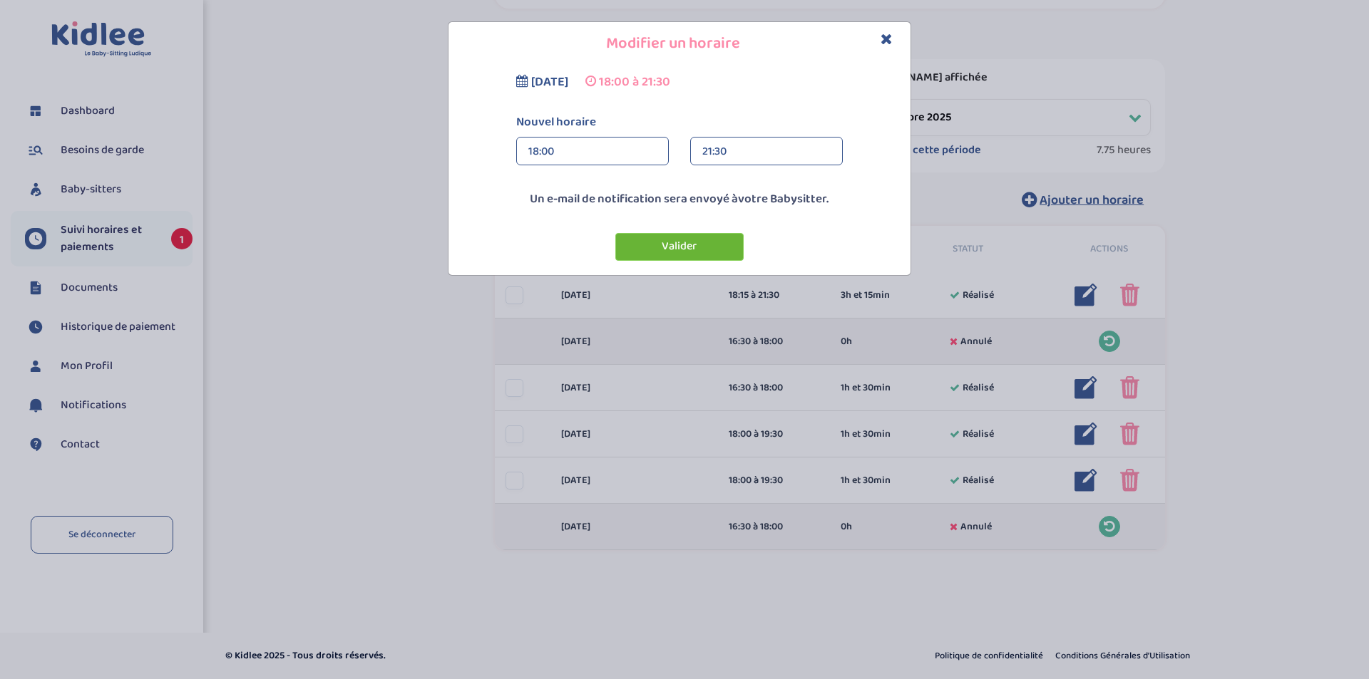
click at [708, 241] on button "Valider" at bounding box center [679, 247] width 128 height 28
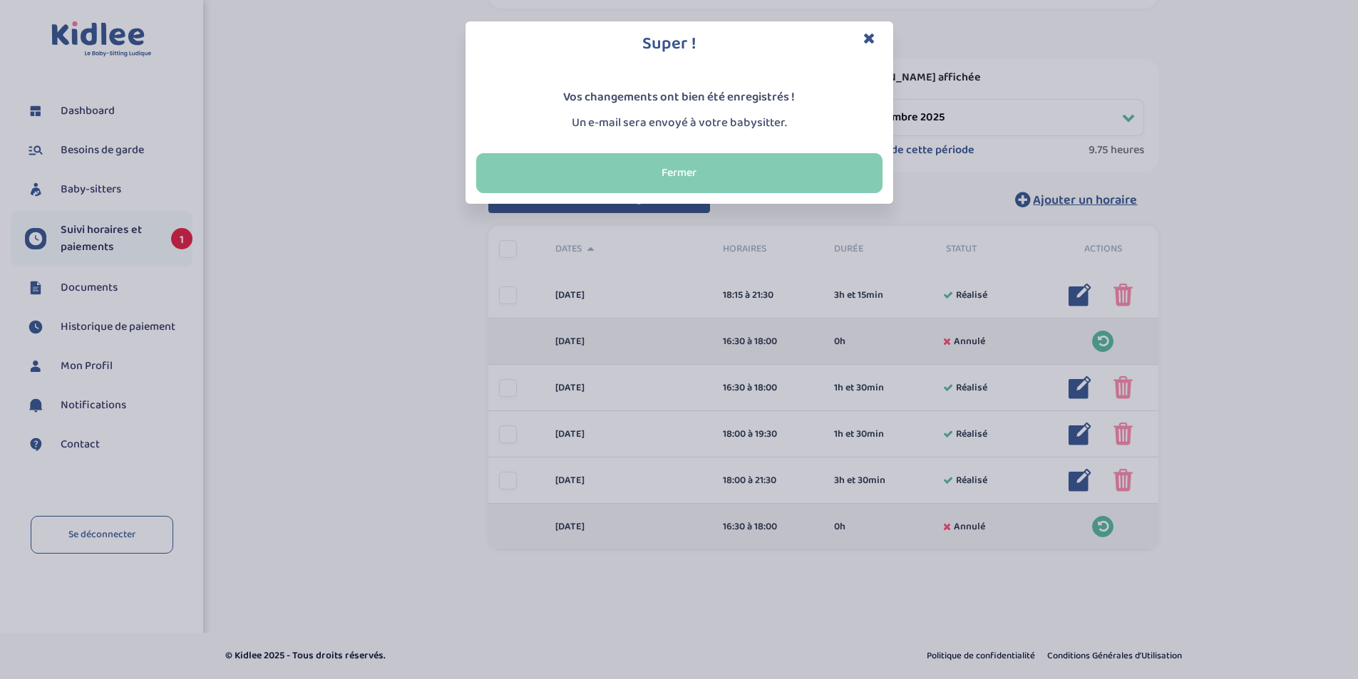
click at [716, 163] on button "Fermer" at bounding box center [679, 173] width 406 height 40
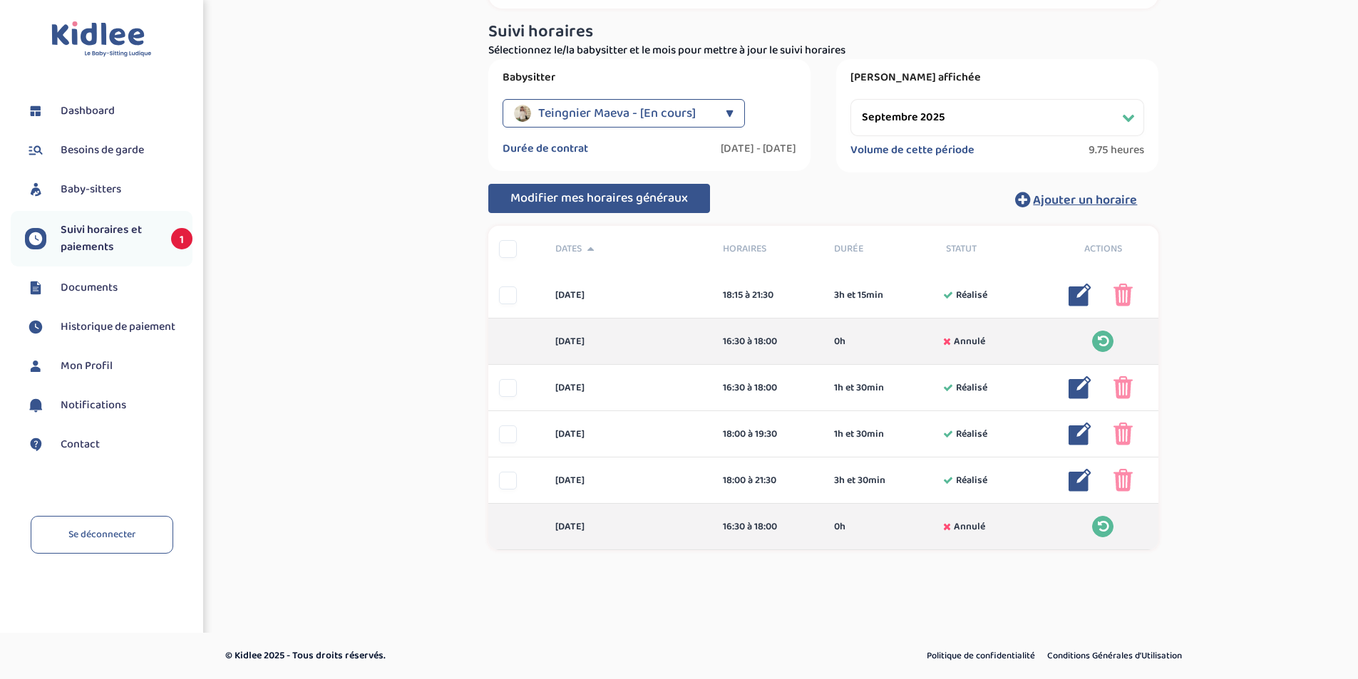
click at [108, 229] on span "Suivi horaires et paiements" at bounding box center [109, 239] width 96 height 34
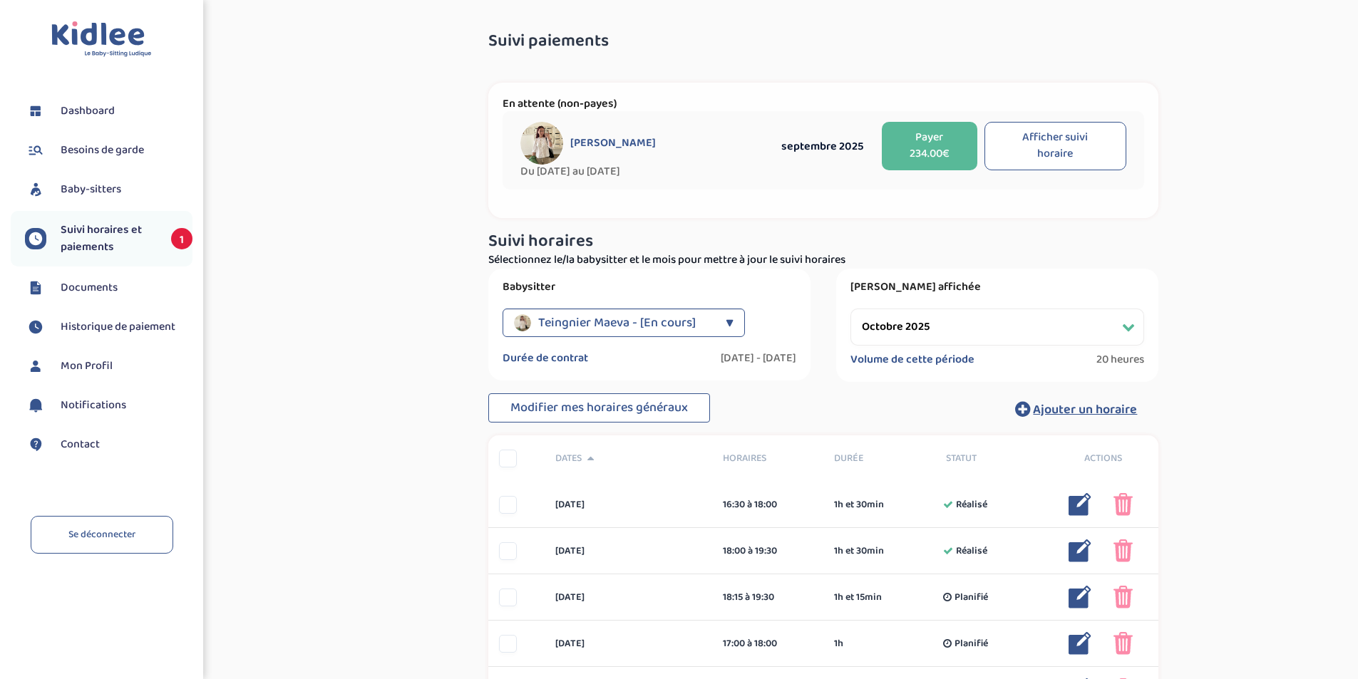
click at [1131, 329] on select "Filtrer par mois septembre 2025 octobre 2025 novembre 2025 décembre 2025 janvie…" at bounding box center [998, 327] width 294 height 37
select select "septembre 2025"
click at [851, 309] on select "Filtrer par mois septembre 2025 octobre 2025 novembre 2025 décembre 2025 janvie…" at bounding box center [998, 327] width 294 height 37
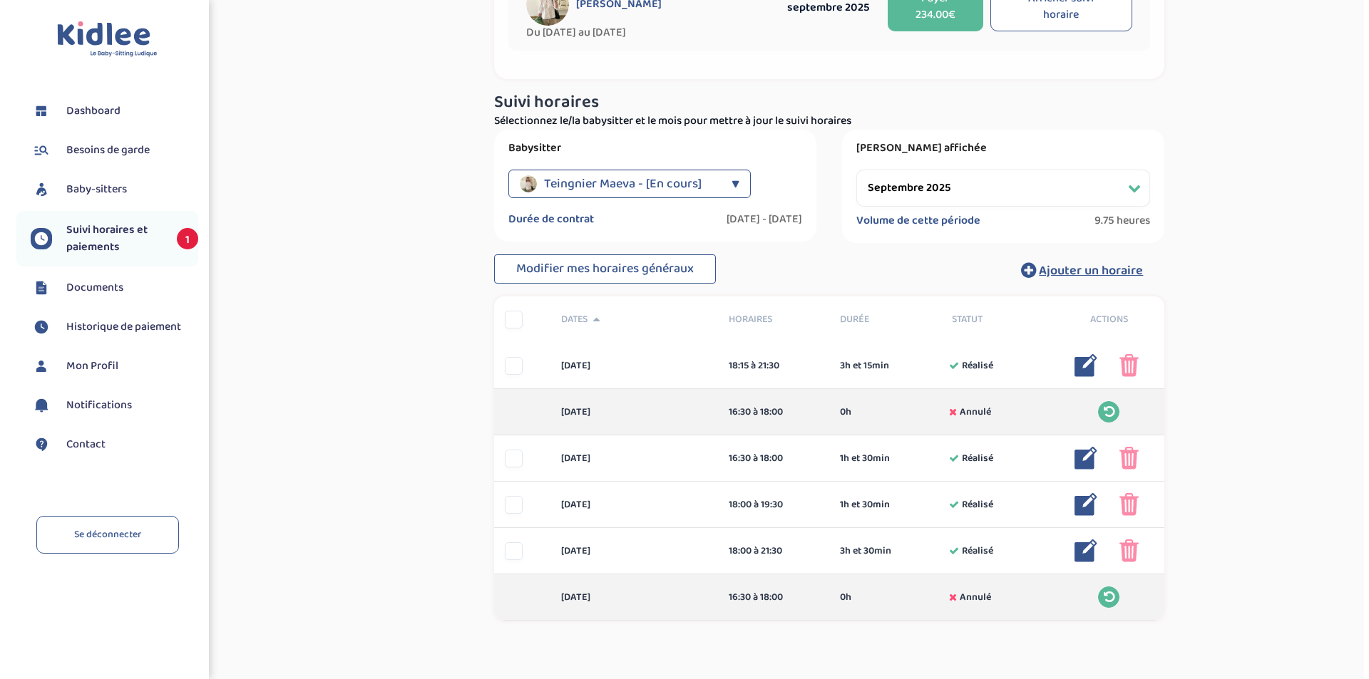
scroll to position [145, 0]
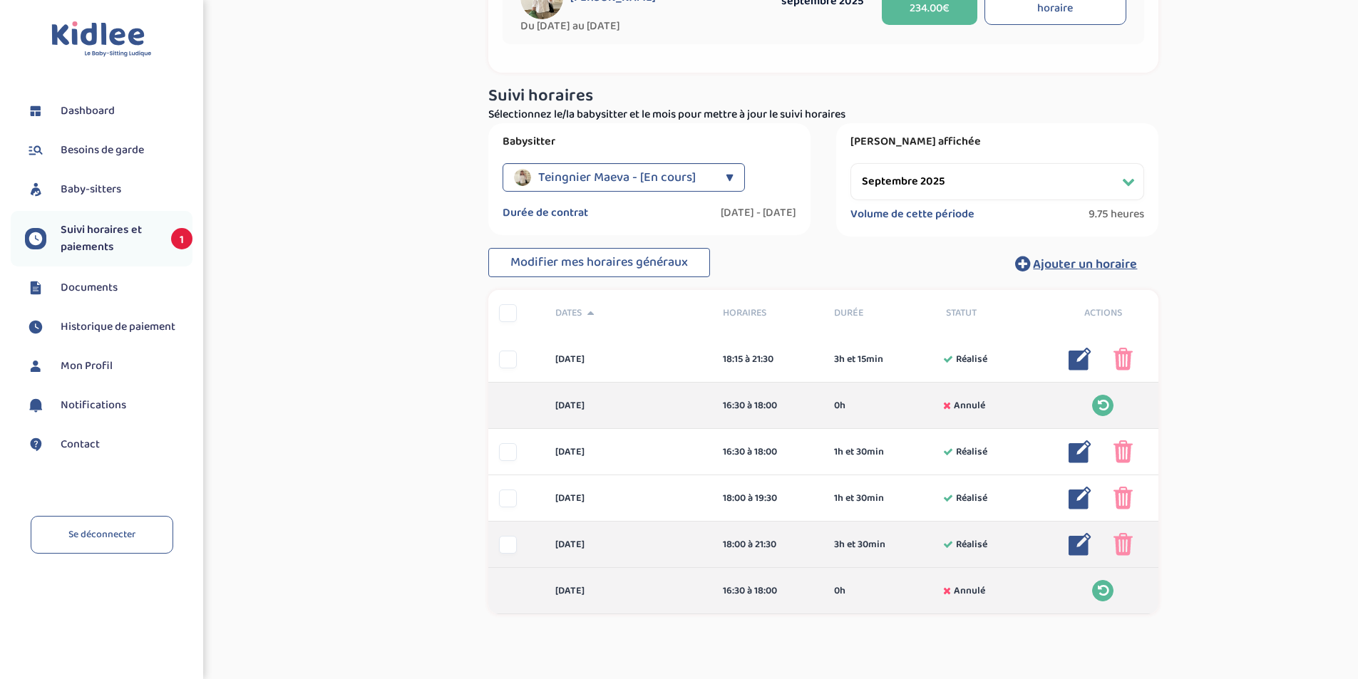
click at [1078, 550] on img at bounding box center [1080, 544] width 23 height 23
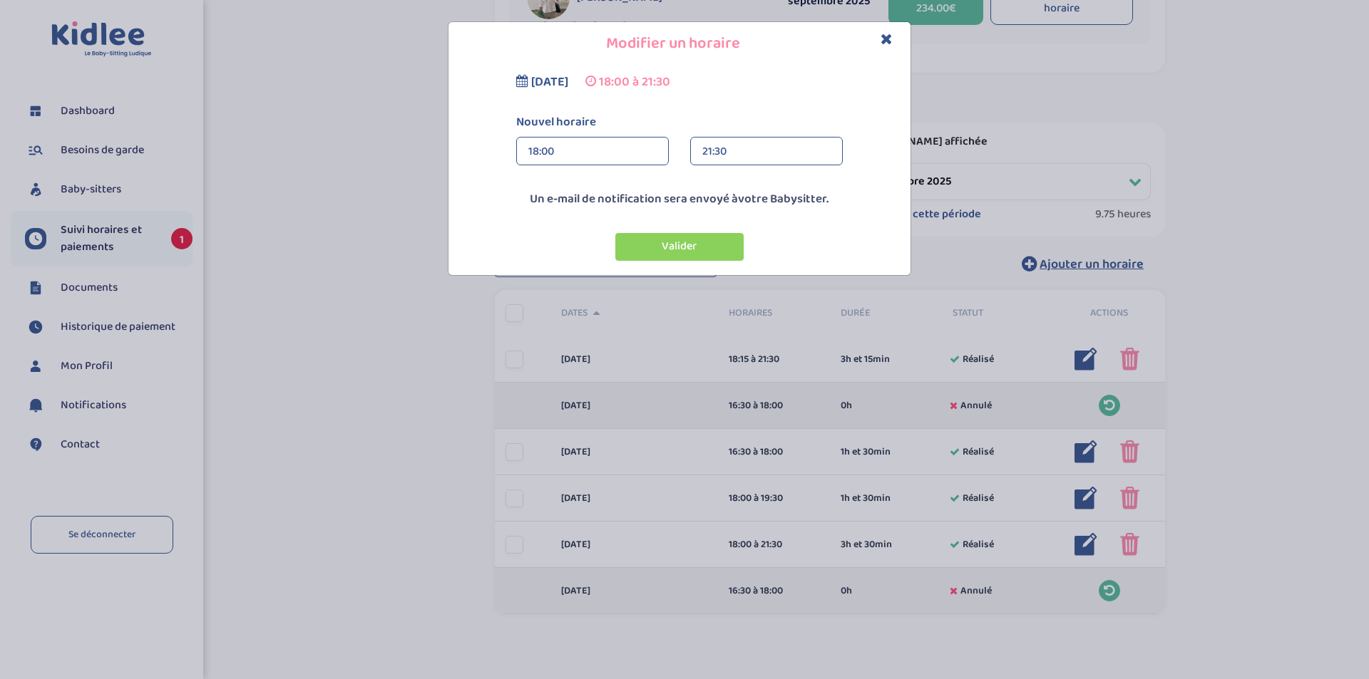
click at [603, 151] on div "18:00" at bounding box center [592, 152] width 128 height 29
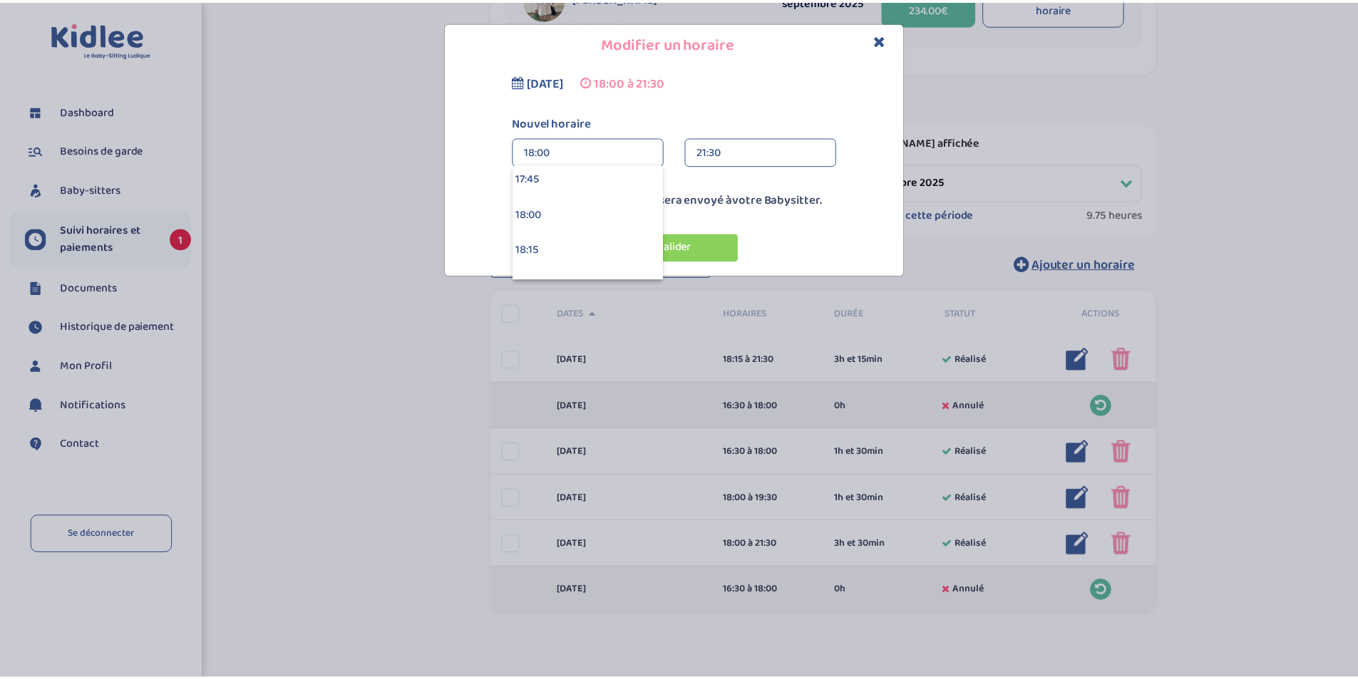
scroll to position [2597, 0]
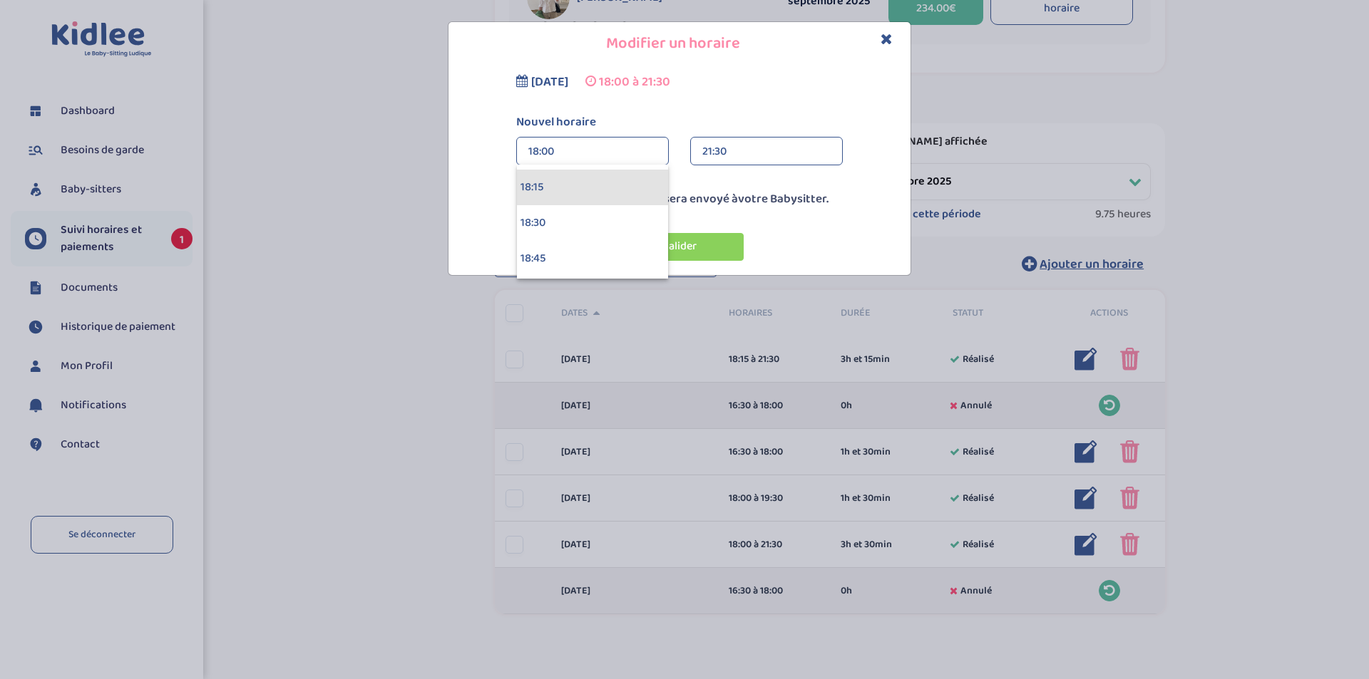
click at [596, 185] on div "18:15" at bounding box center [592, 188] width 151 height 36
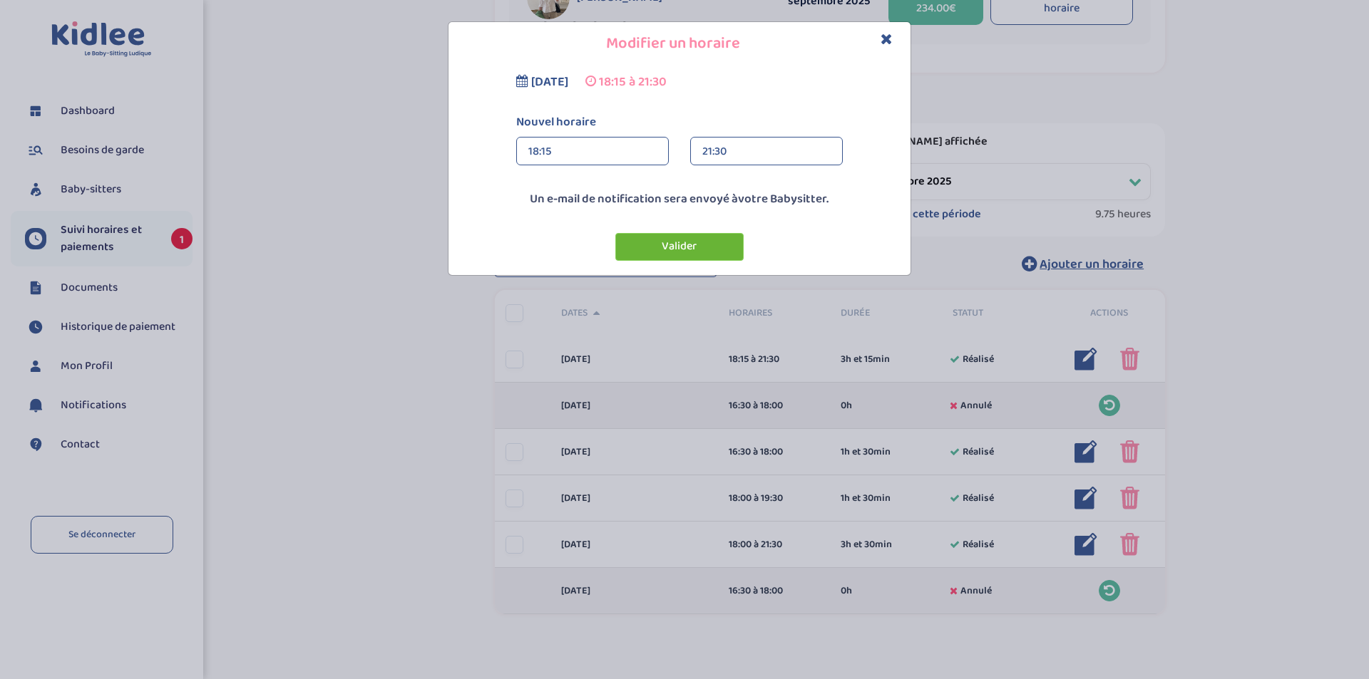
click at [689, 249] on button "Valider" at bounding box center [679, 247] width 128 height 28
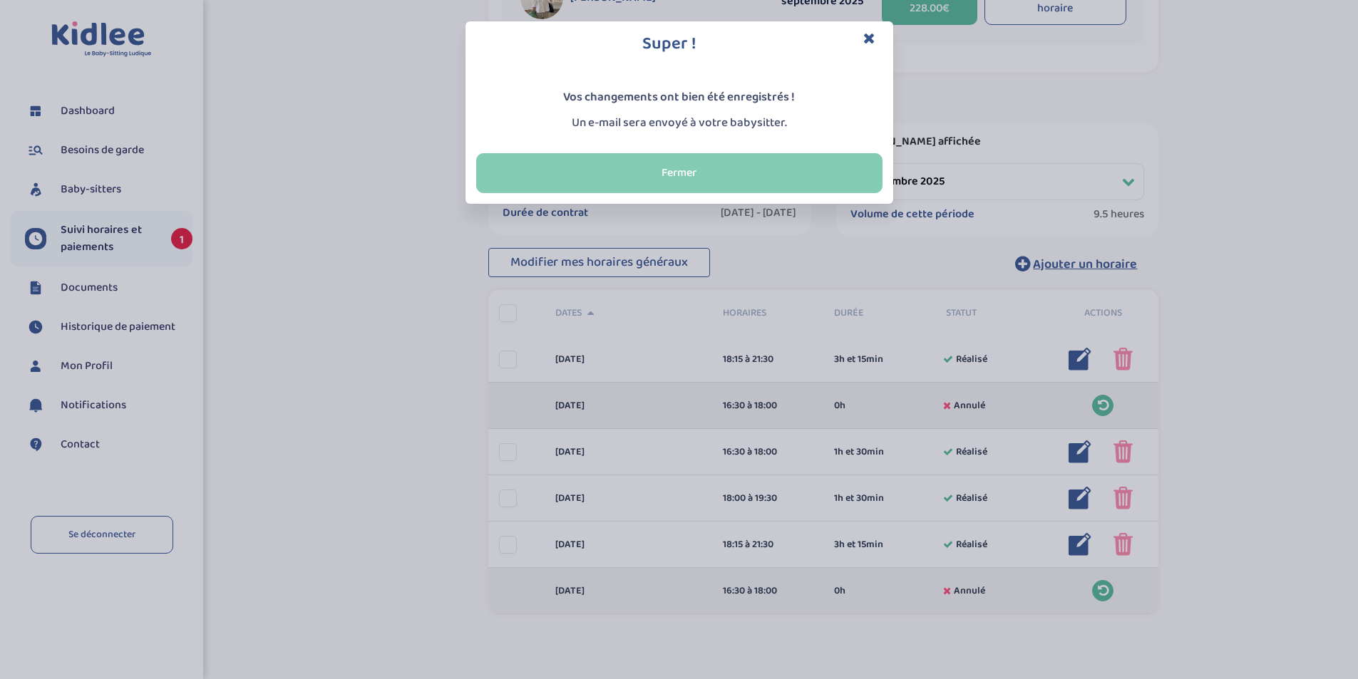
click at [714, 178] on button "Fermer" at bounding box center [679, 173] width 406 height 40
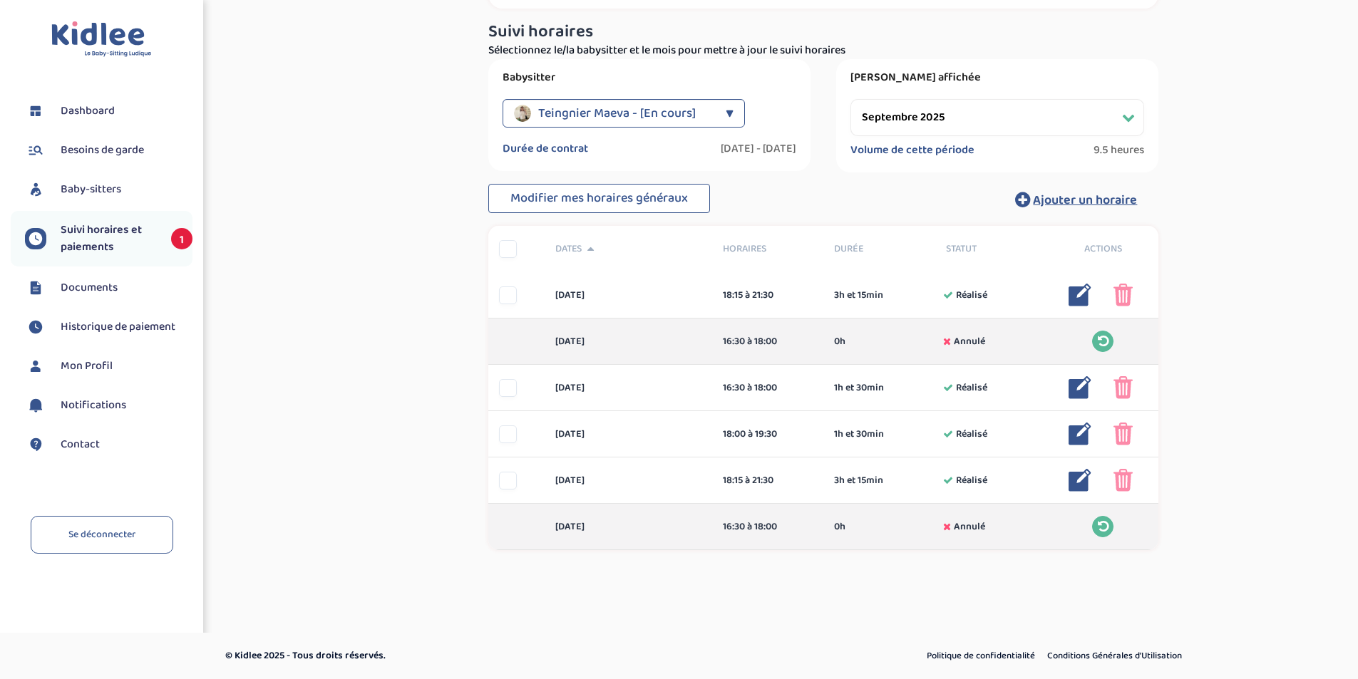
scroll to position [0, 0]
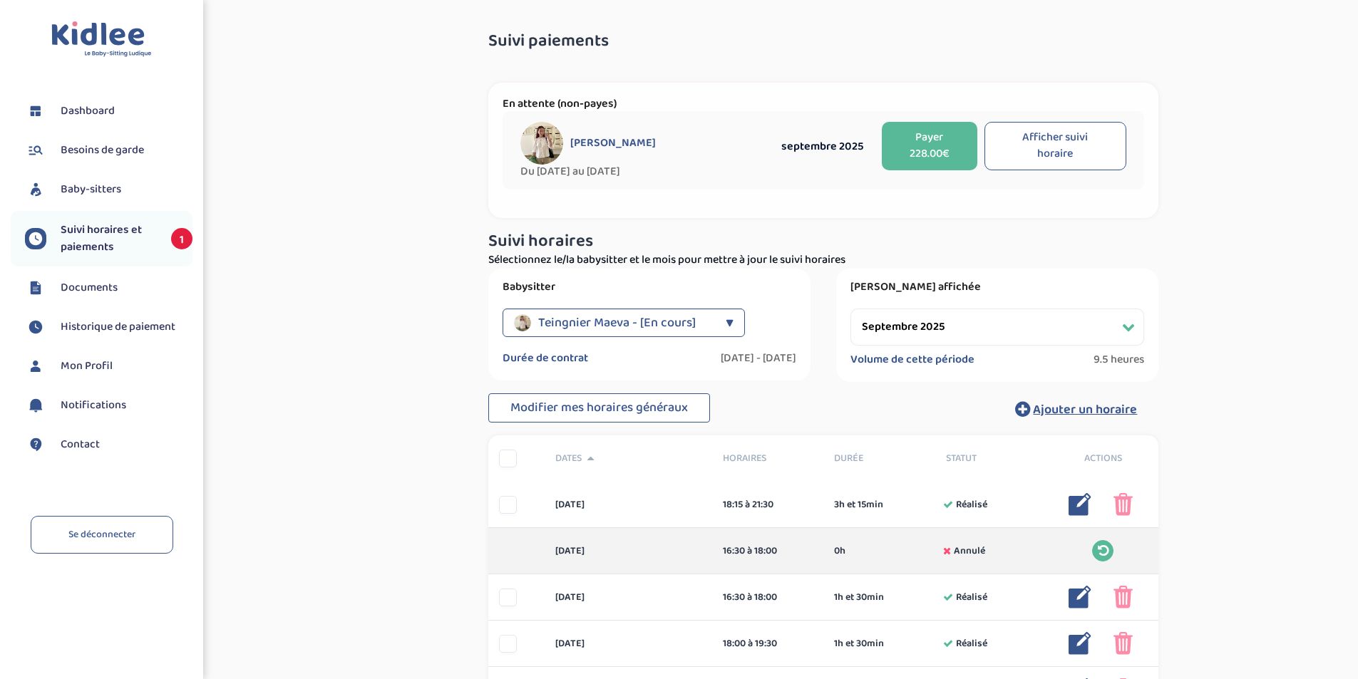
click at [662, 160] on div "[PERSON_NAME]" at bounding box center [645, 143] width 250 height 43
click at [650, 334] on span "Teingnier Maeva - [En cours]" at bounding box center [617, 323] width 158 height 29
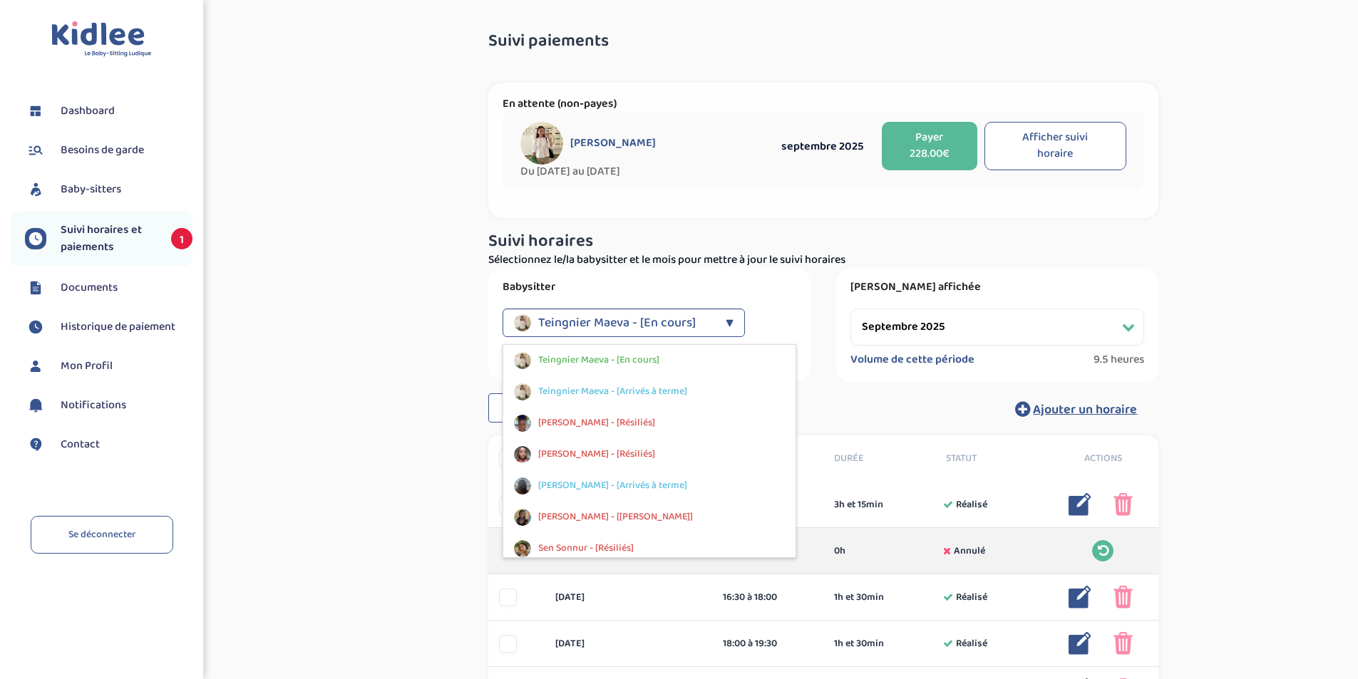
click at [883, 329] on select "Filtrer par mois septembre 2025 octobre 2025 novembre 2025 décembre 2025 janvie…" at bounding box center [998, 327] width 294 height 37
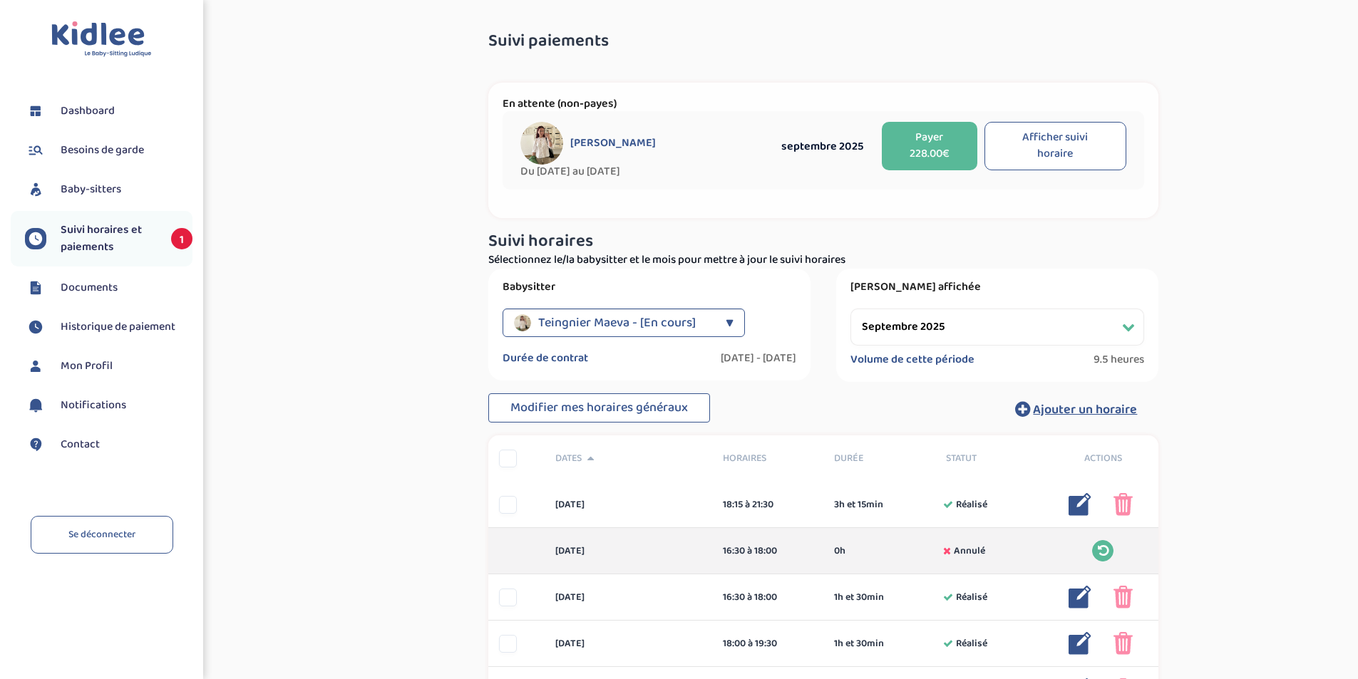
click at [851, 309] on select "Filtrer par mois septembre 2025 octobre 2025 novembre 2025 décembre 2025 janvie…" at bounding box center [998, 327] width 294 height 37
click at [938, 145] on button "Payer 228.00€" at bounding box center [929, 146] width 95 height 48
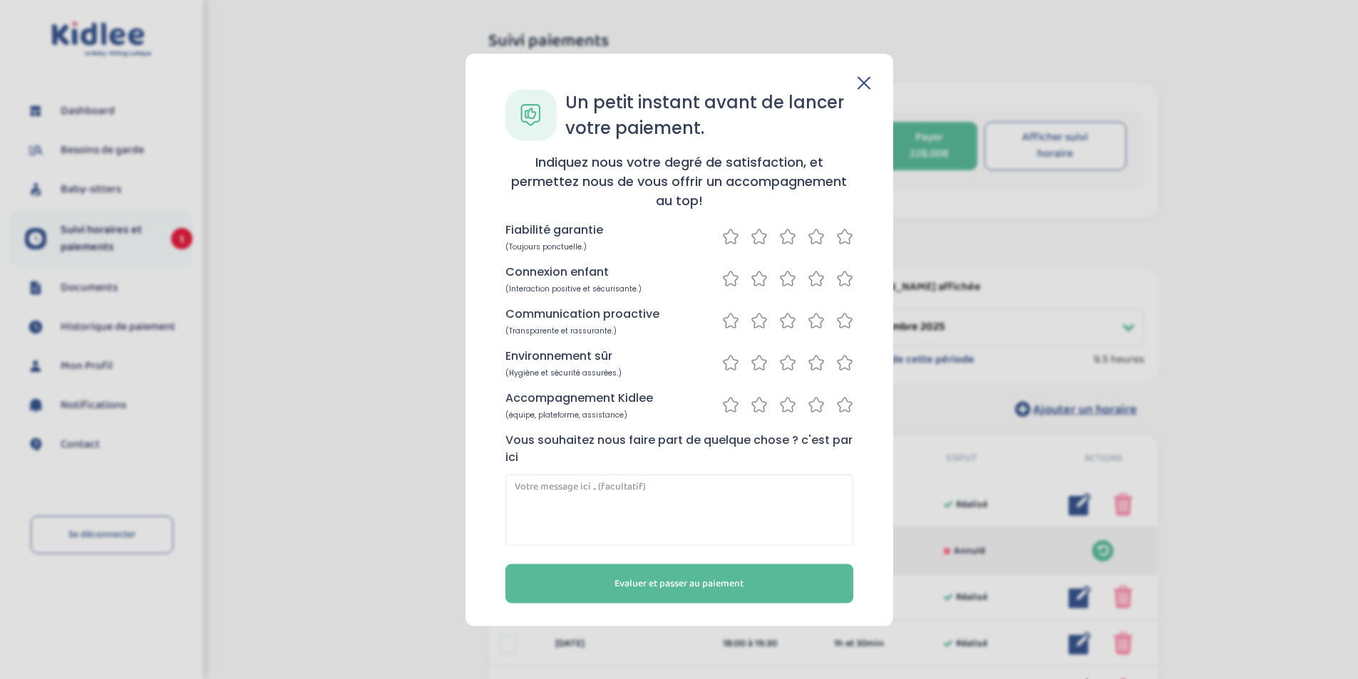
click at [816, 232] on icon at bounding box center [816, 236] width 17 height 18
click at [851, 280] on icon at bounding box center [844, 278] width 17 height 18
click at [843, 317] on icon at bounding box center [845, 321] width 14 height 14
click at [846, 364] on icon at bounding box center [844, 363] width 17 height 18
click at [848, 411] on icon at bounding box center [844, 405] width 17 height 18
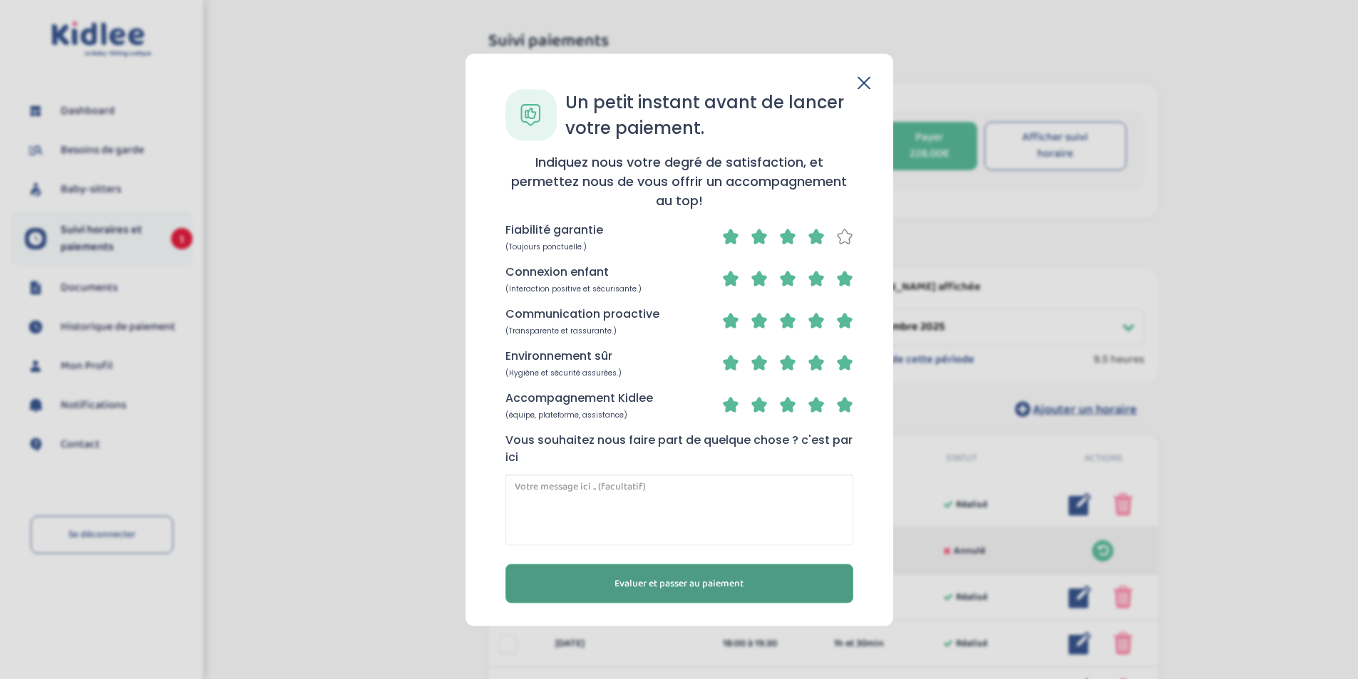
click at [707, 590] on span "Evaluer et passer au paiement" at bounding box center [679, 583] width 129 height 15
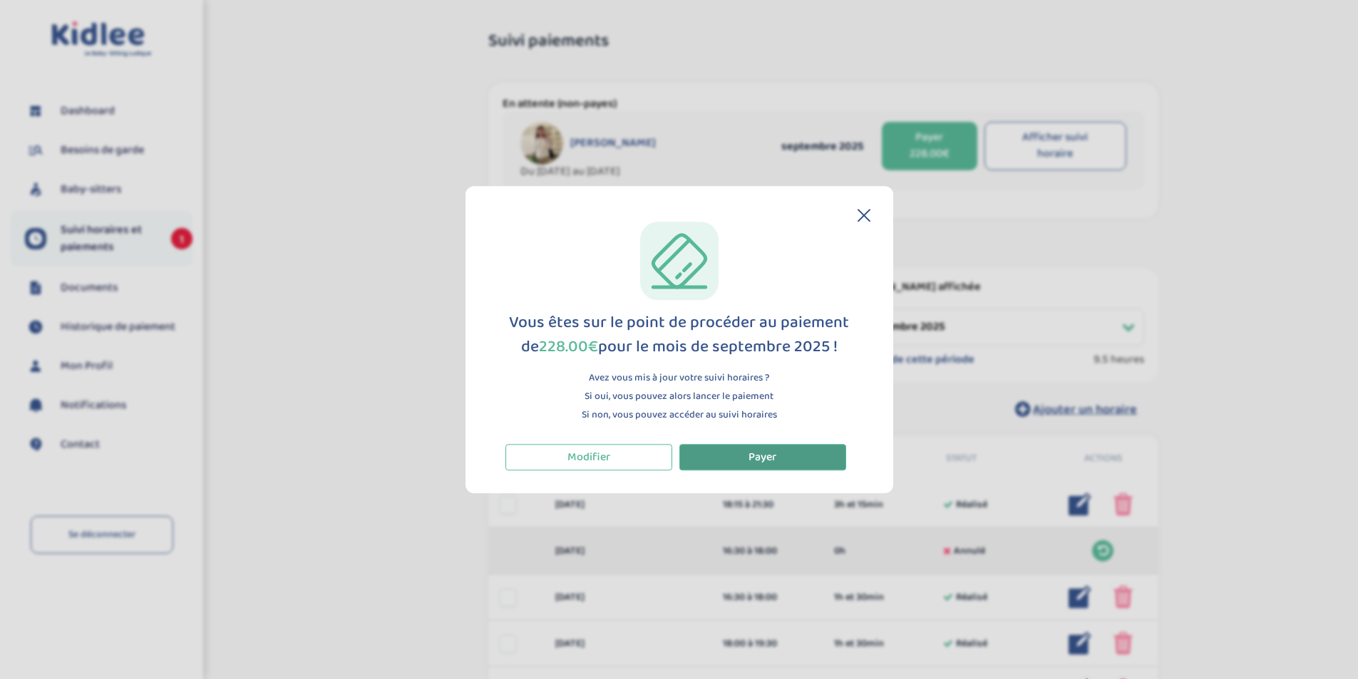
click at [763, 456] on span "Payer" at bounding box center [763, 457] width 28 height 18
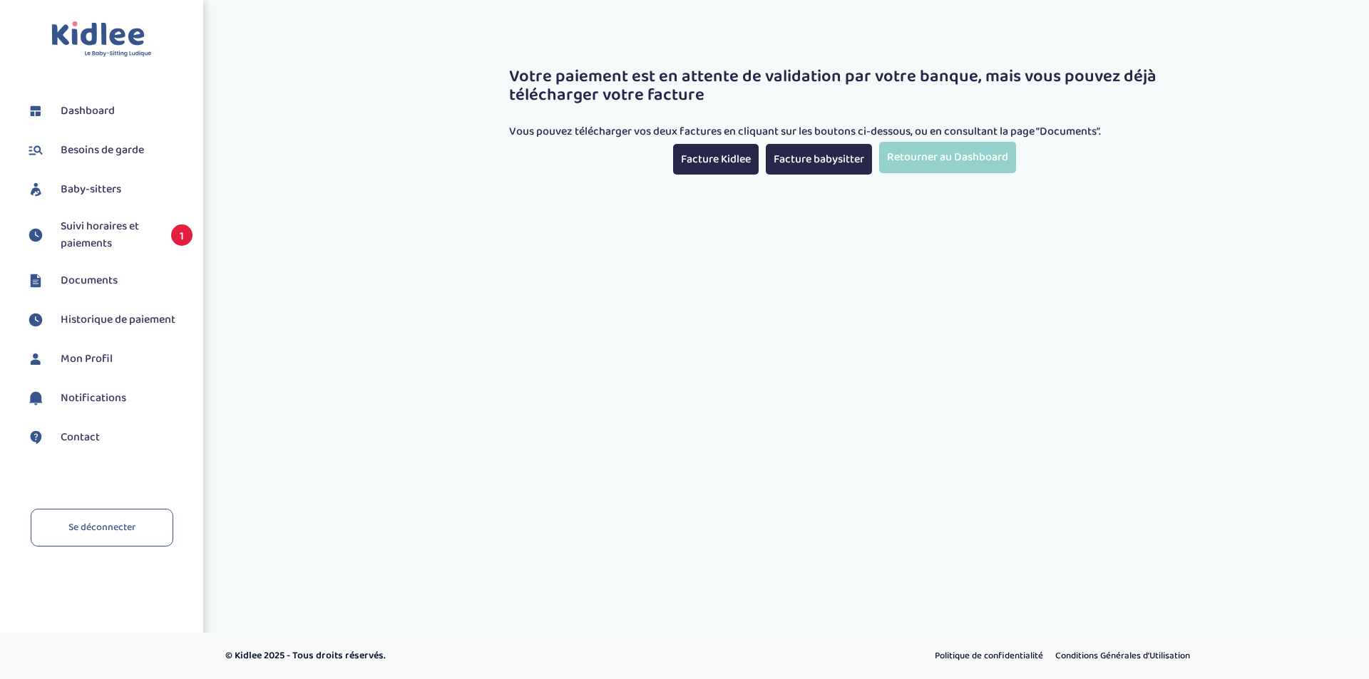
click at [104, 109] on span "Dashboard" at bounding box center [88, 111] width 54 height 17
